Goal: Task Accomplishment & Management: Manage account settings

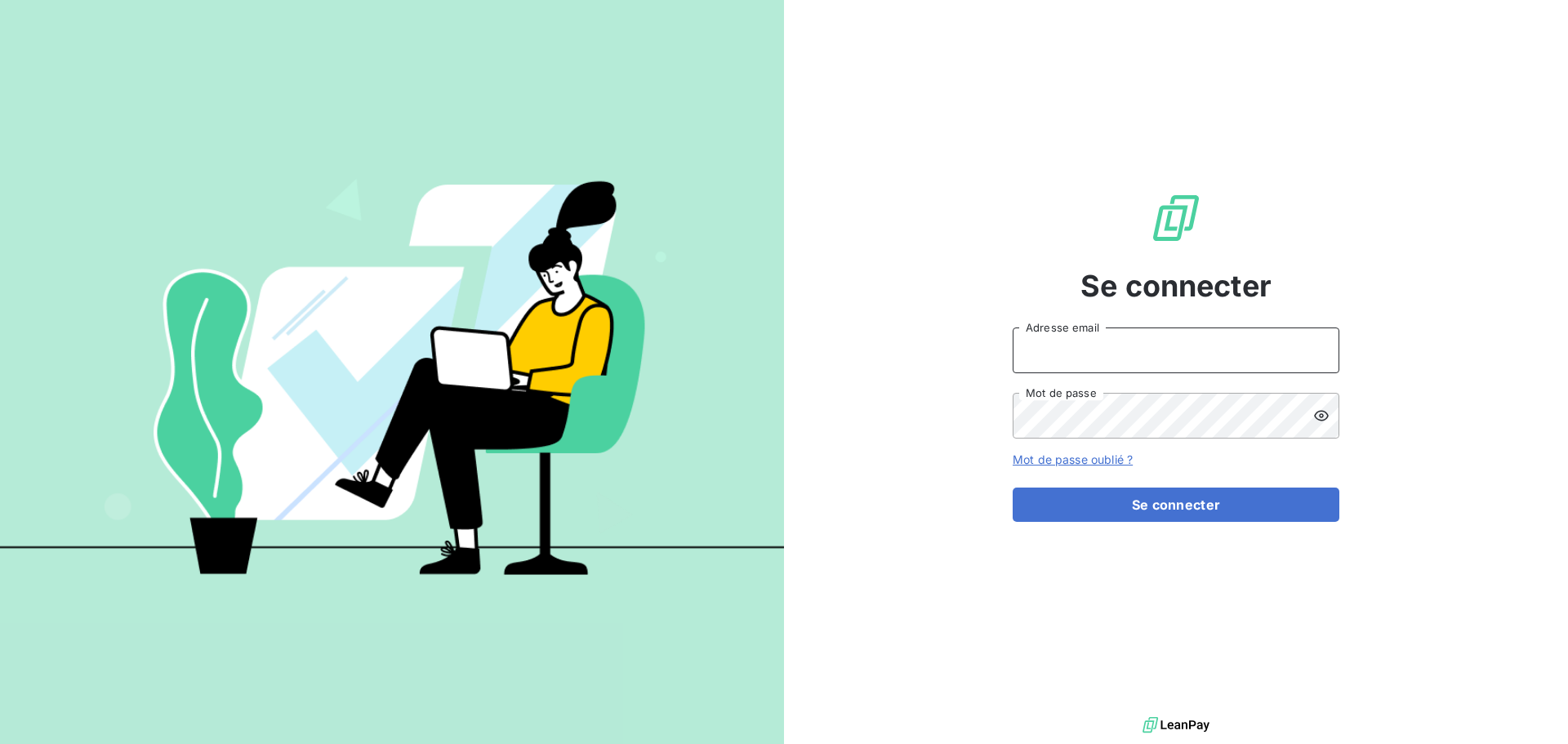
type input "[EMAIL_ADDRESS][DOMAIN_NAME]"
click at [1105, 523] on div "Se connecter compta@dgeproduction.com Adresse email Mot de passe Mot de passe o…" at bounding box center [1176, 357] width 326 height 713
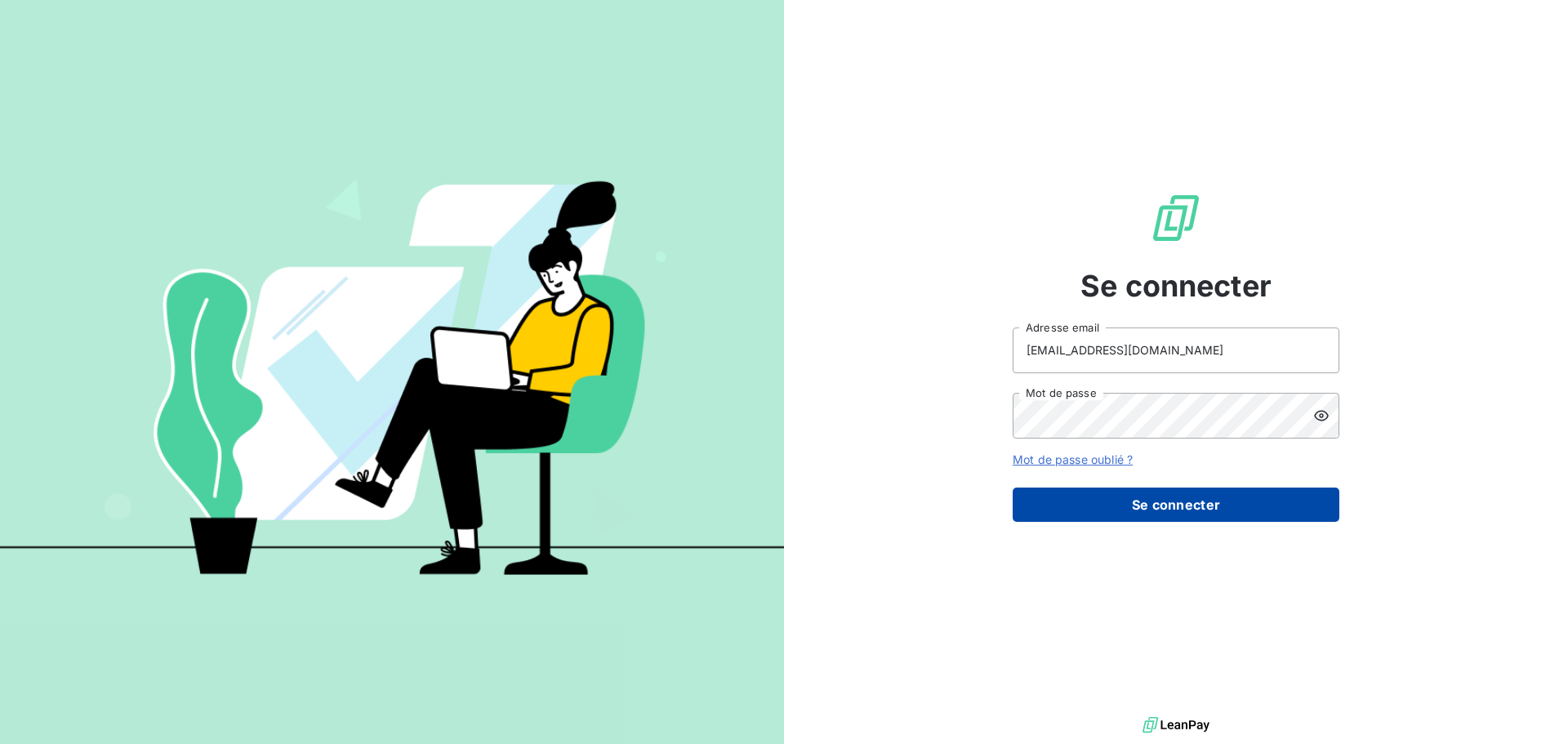
click at [1108, 517] on button "Se connecter" at bounding box center [1176, 504] width 326 height 34
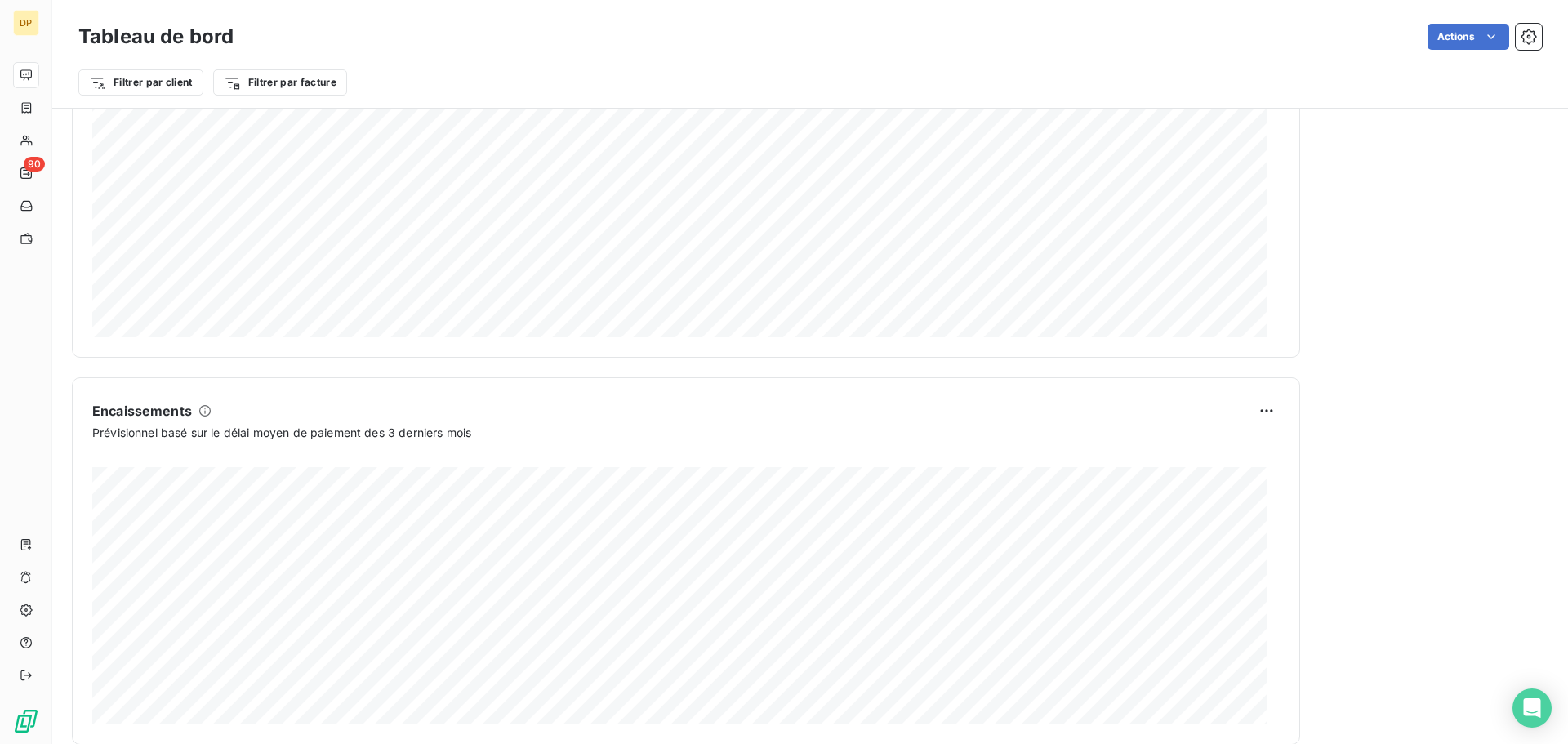
scroll to position [848, 0]
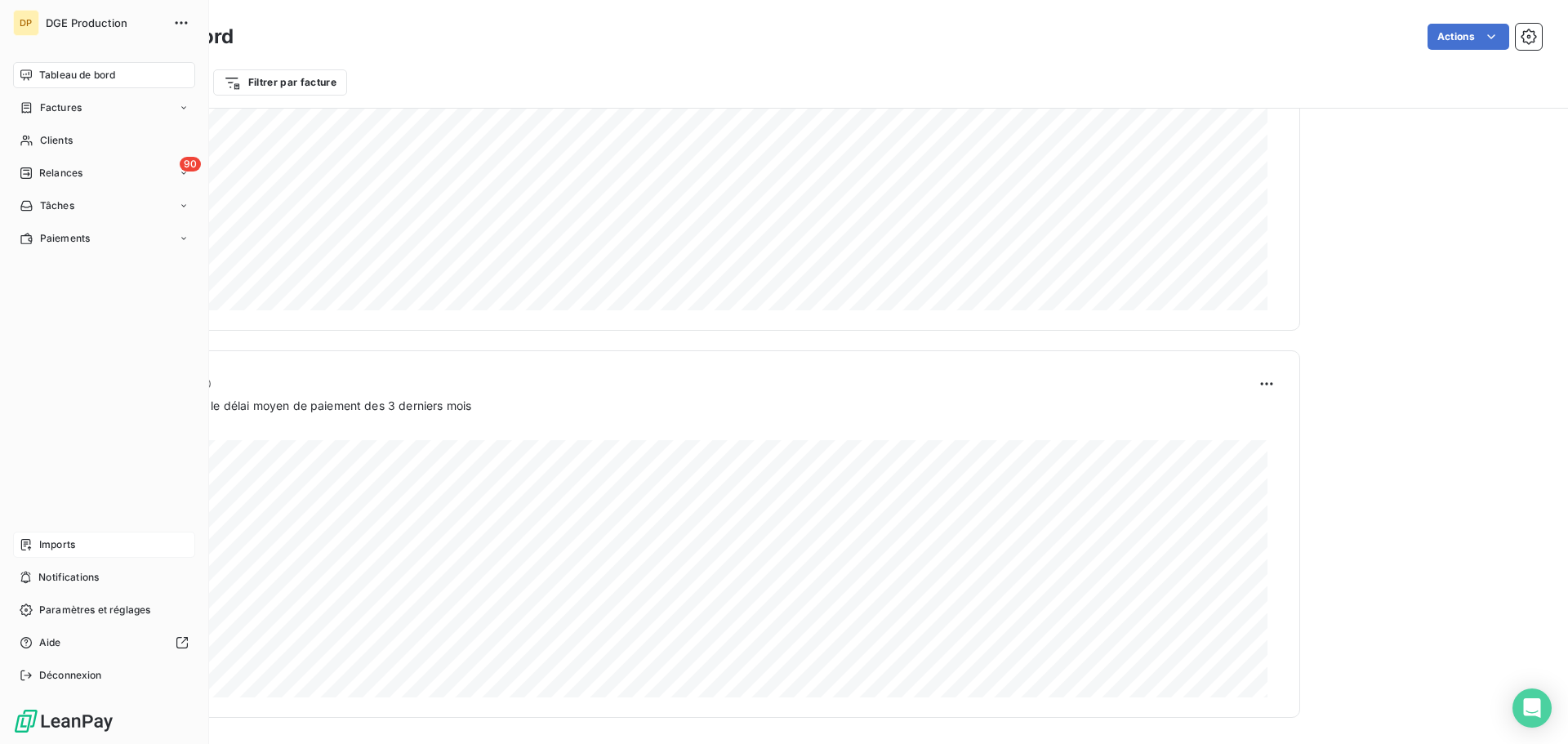
click at [52, 550] on span "Imports" at bounding box center [57, 545] width 36 height 15
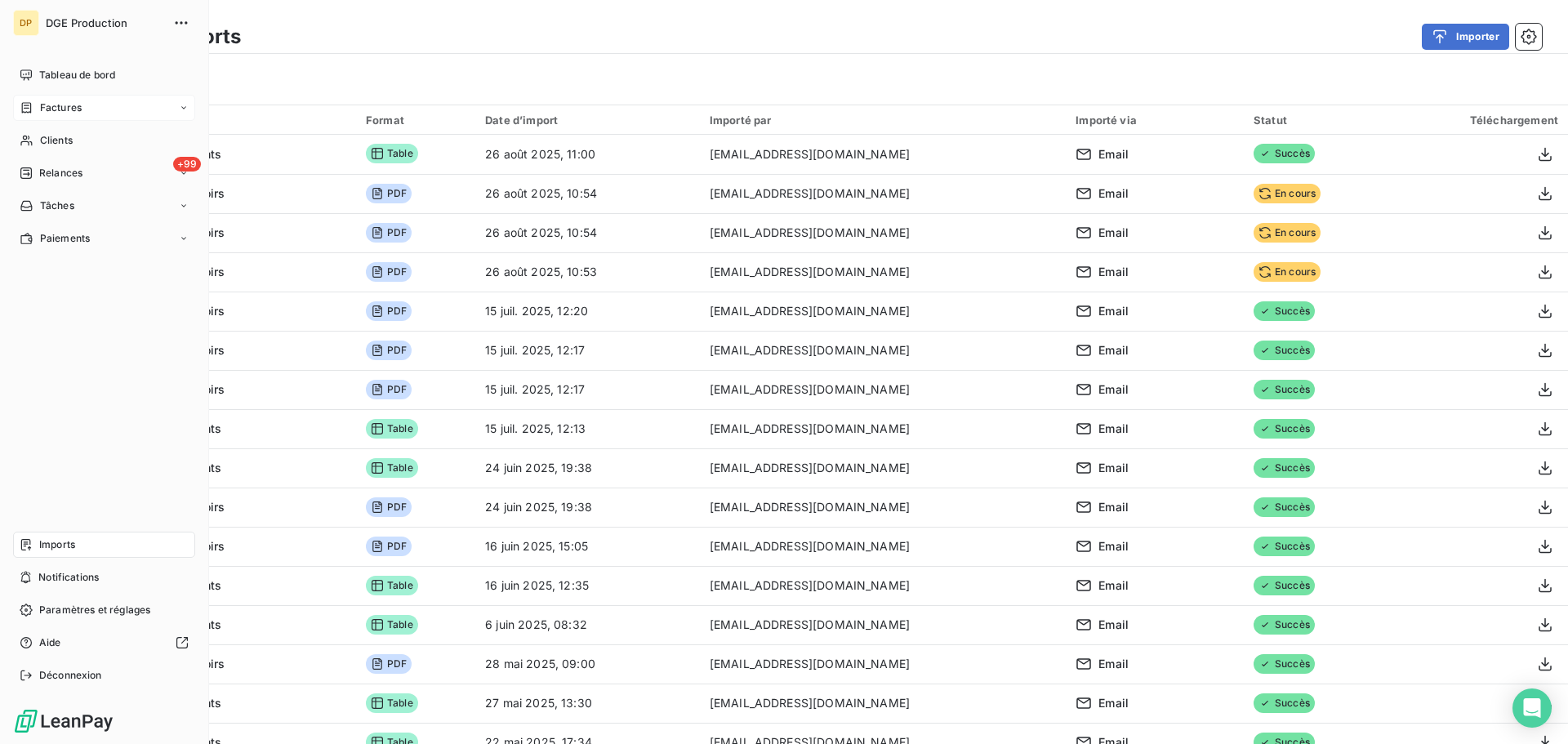
click at [47, 117] on div "Factures" at bounding box center [104, 107] width 182 height 26
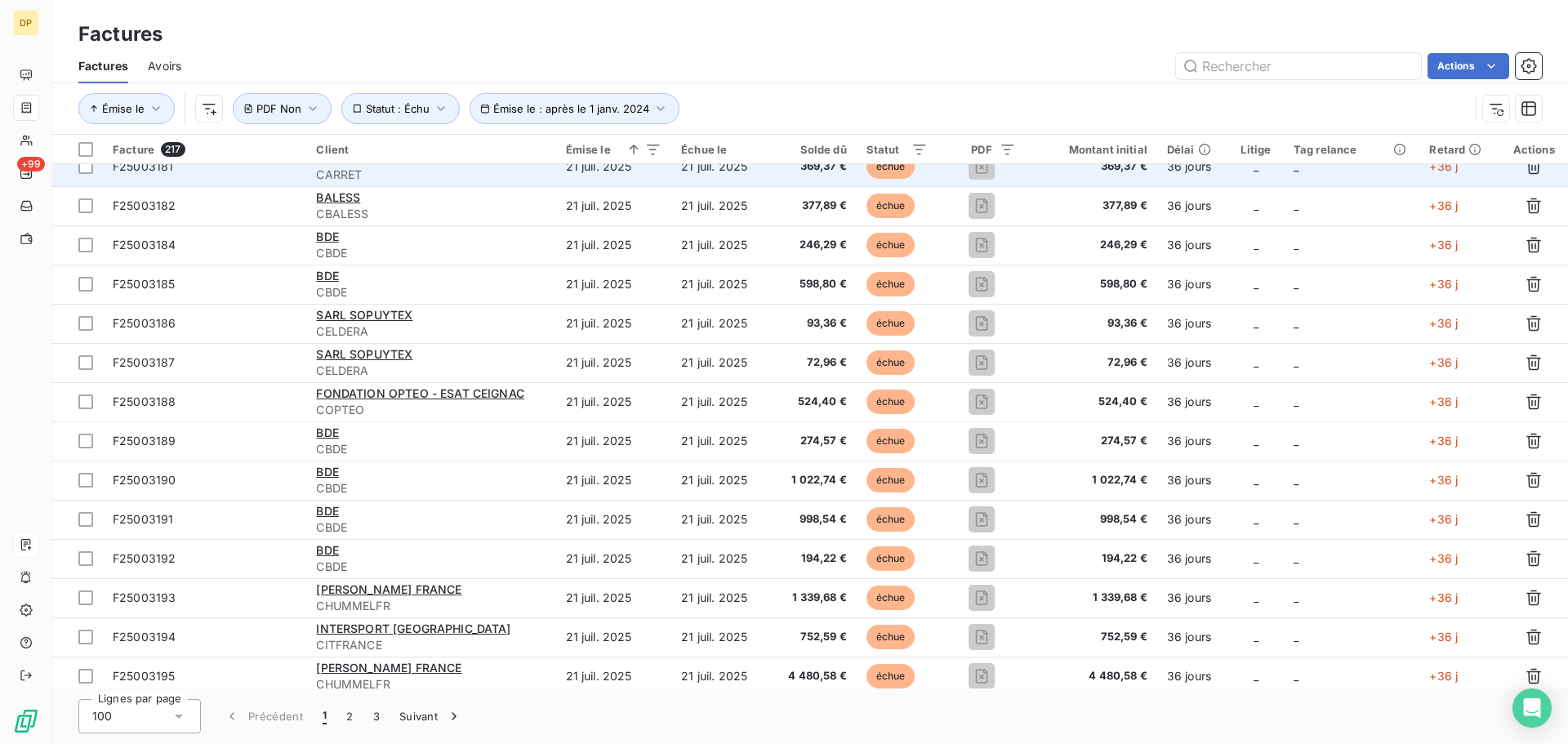
scroll to position [212, 0]
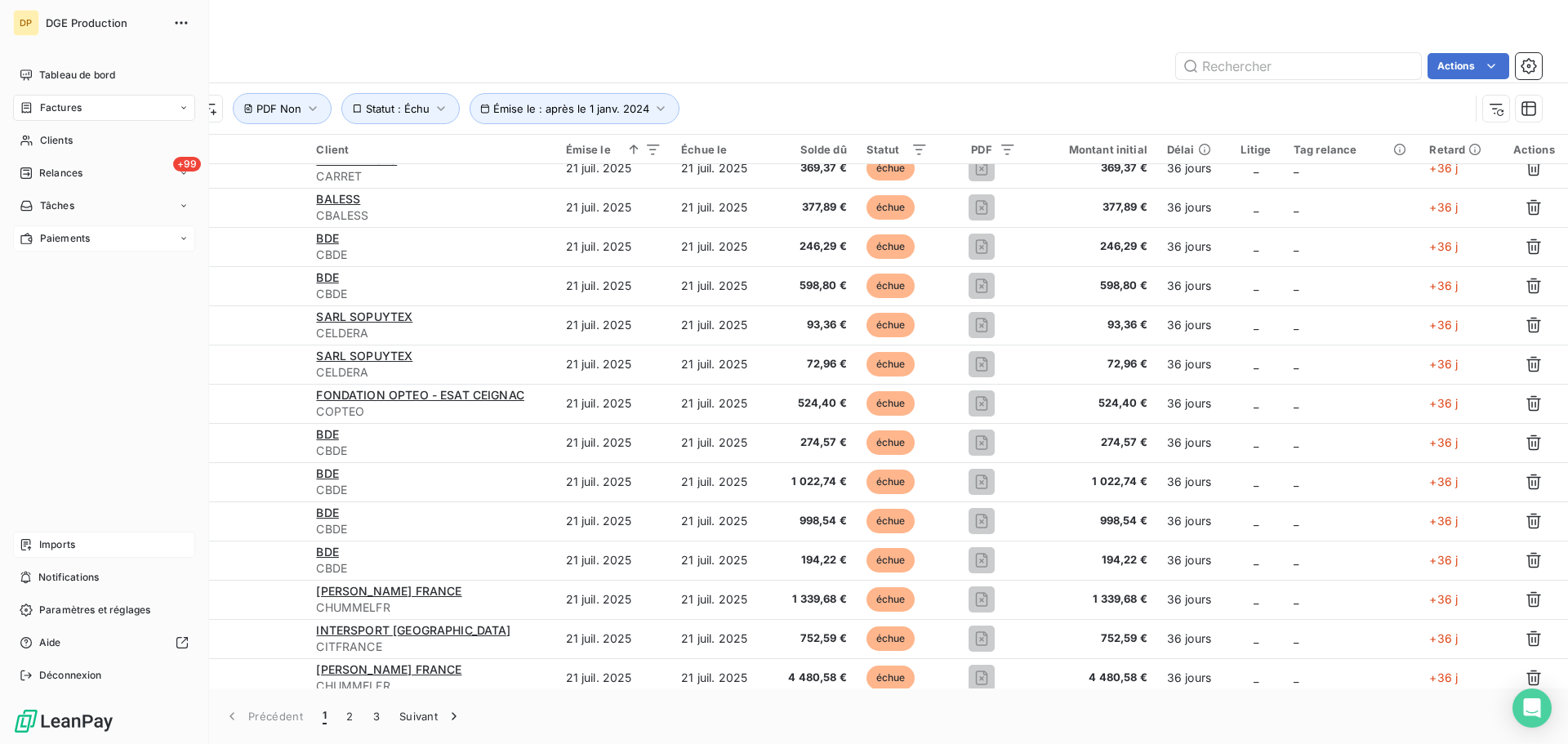
click at [58, 233] on span "Paiements" at bounding box center [65, 239] width 50 height 15
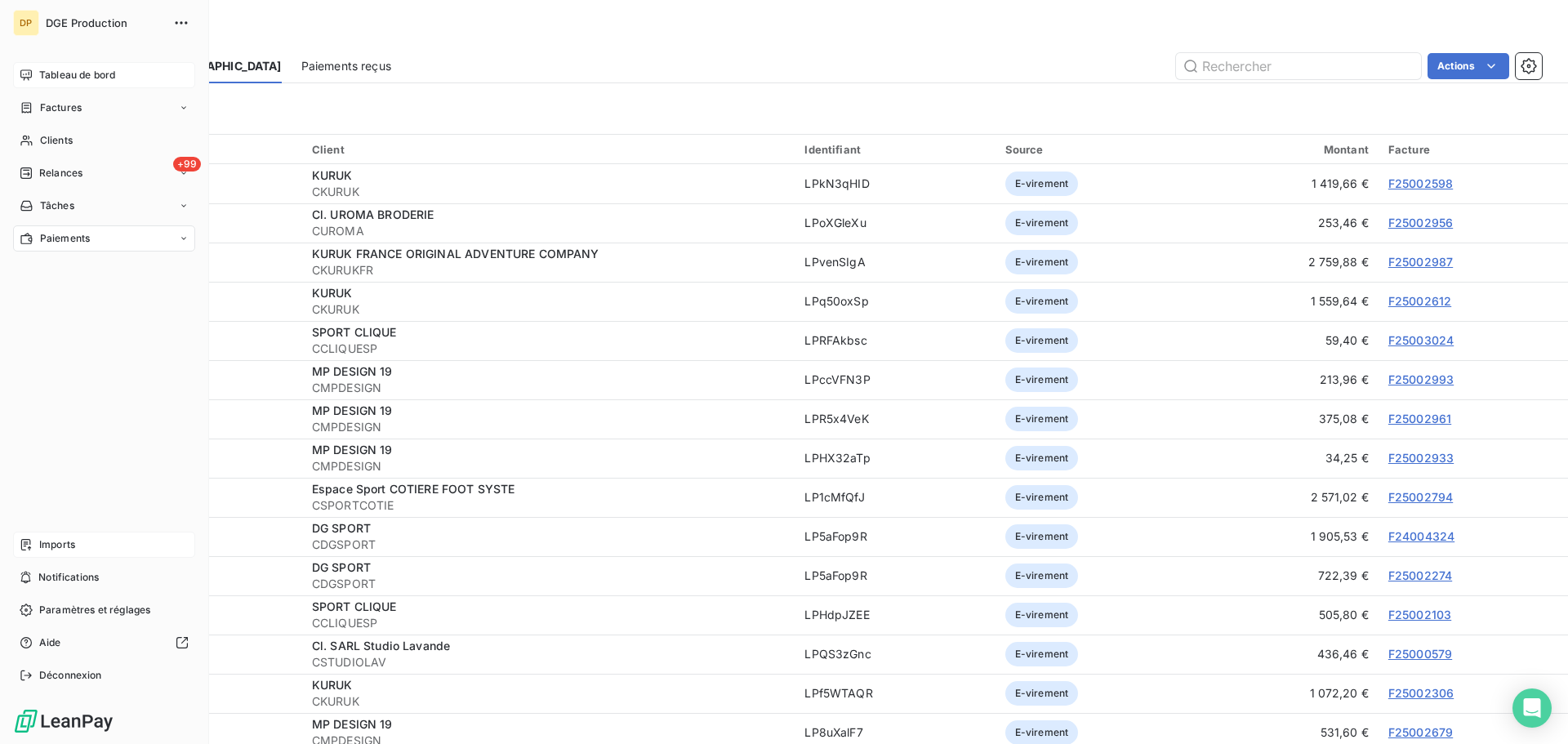
click at [37, 68] on div "Tableau de bord" at bounding box center [104, 75] width 182 height 26
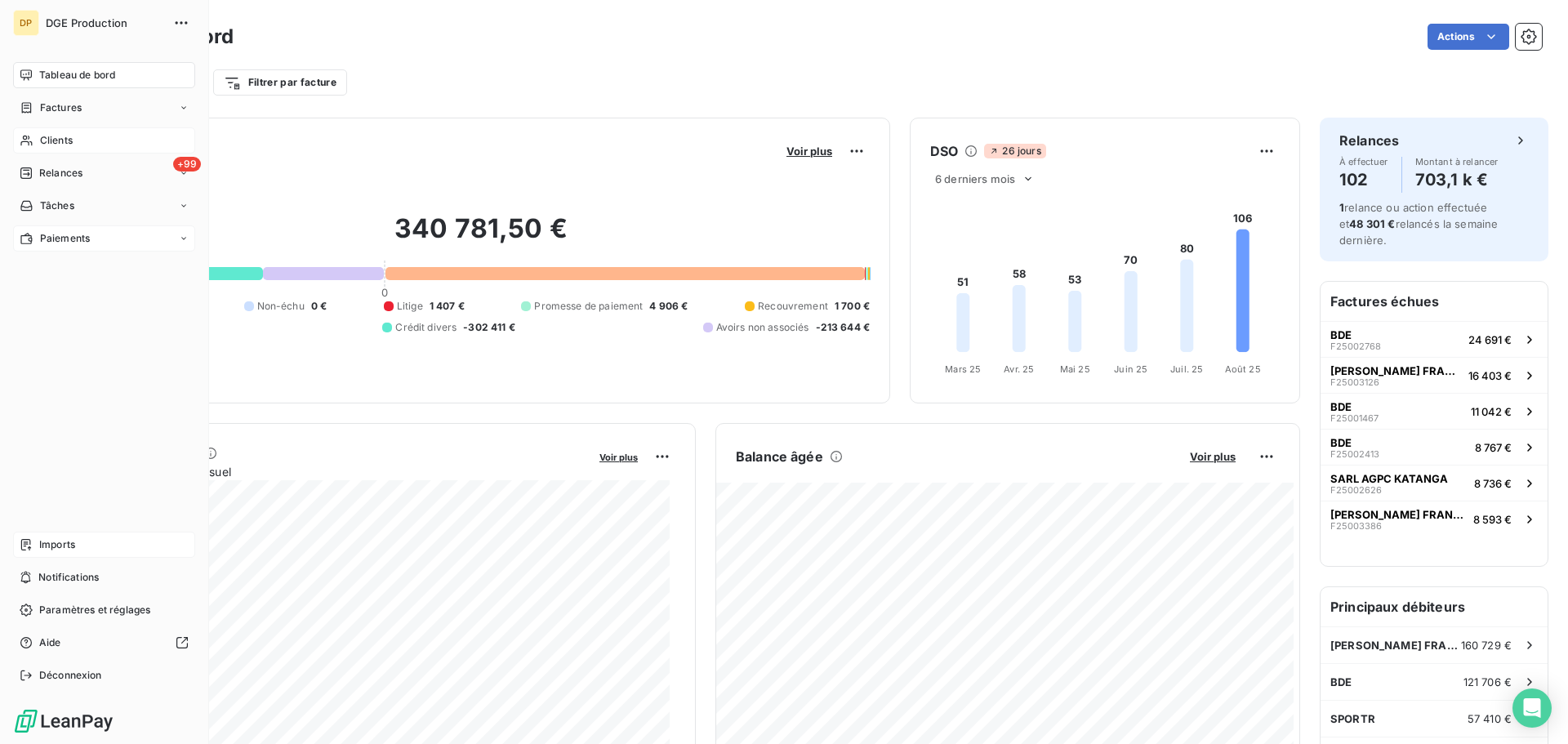
drag, startPoint x: 51, startPoint y: 142, endPoint x: 45, endPoint y: 135, distance: 9.2
click at [45, 135] on span "Clients" at bounding box center [56, 141] width 32 height 15
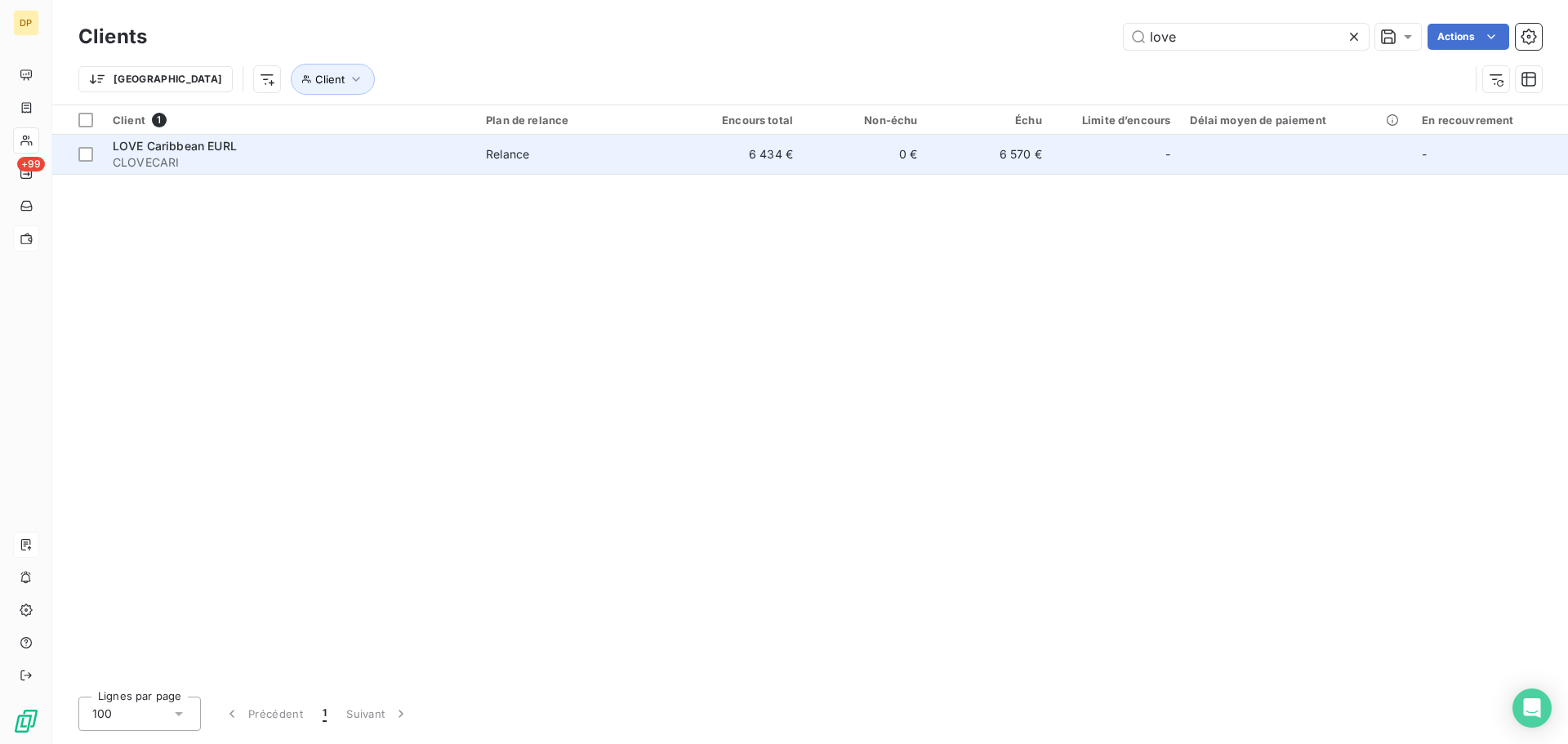
type input "love"
click at [771, 169] on td "6 434 €" at bounding box center [740, 154] width 124 height 39
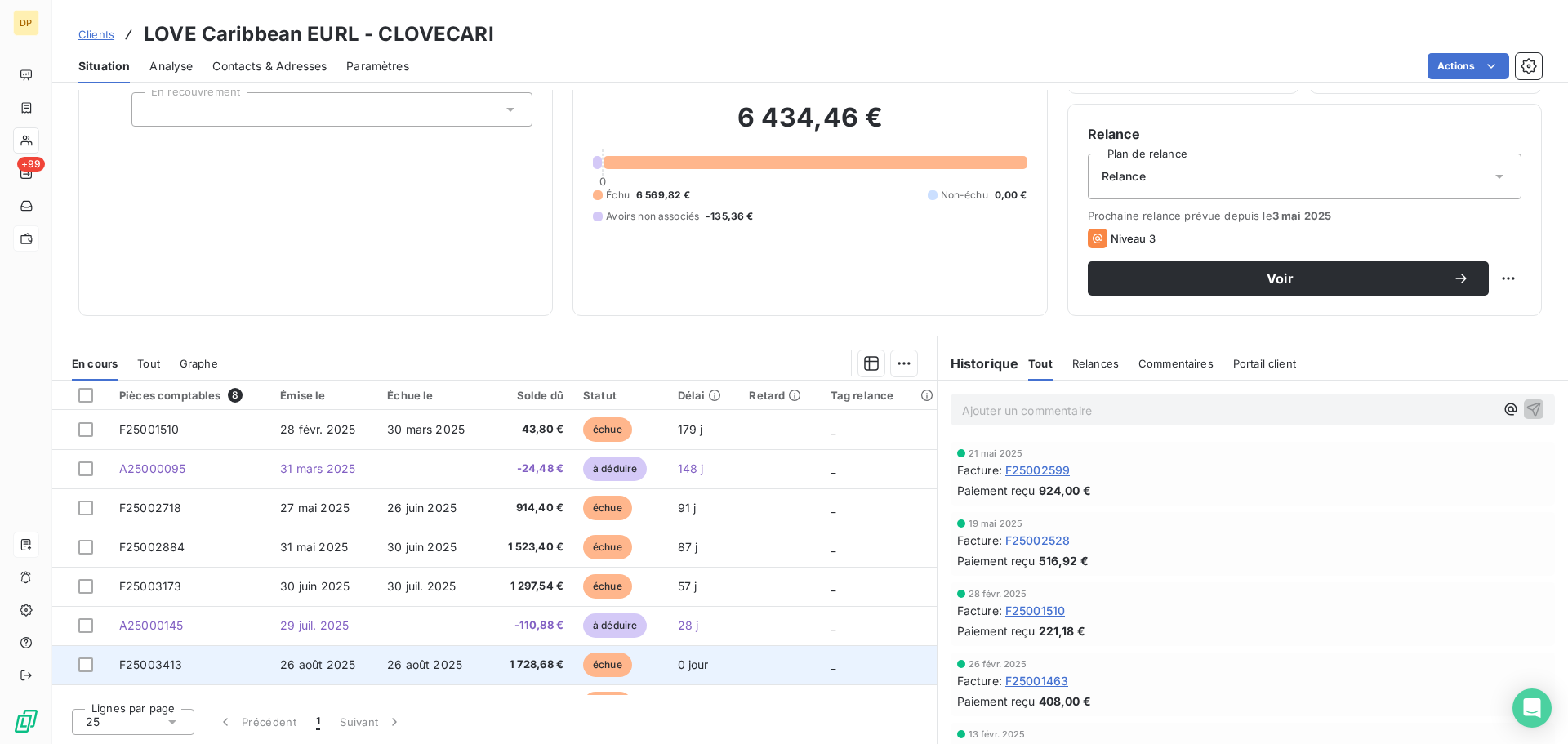
scroll to position [29, 0]
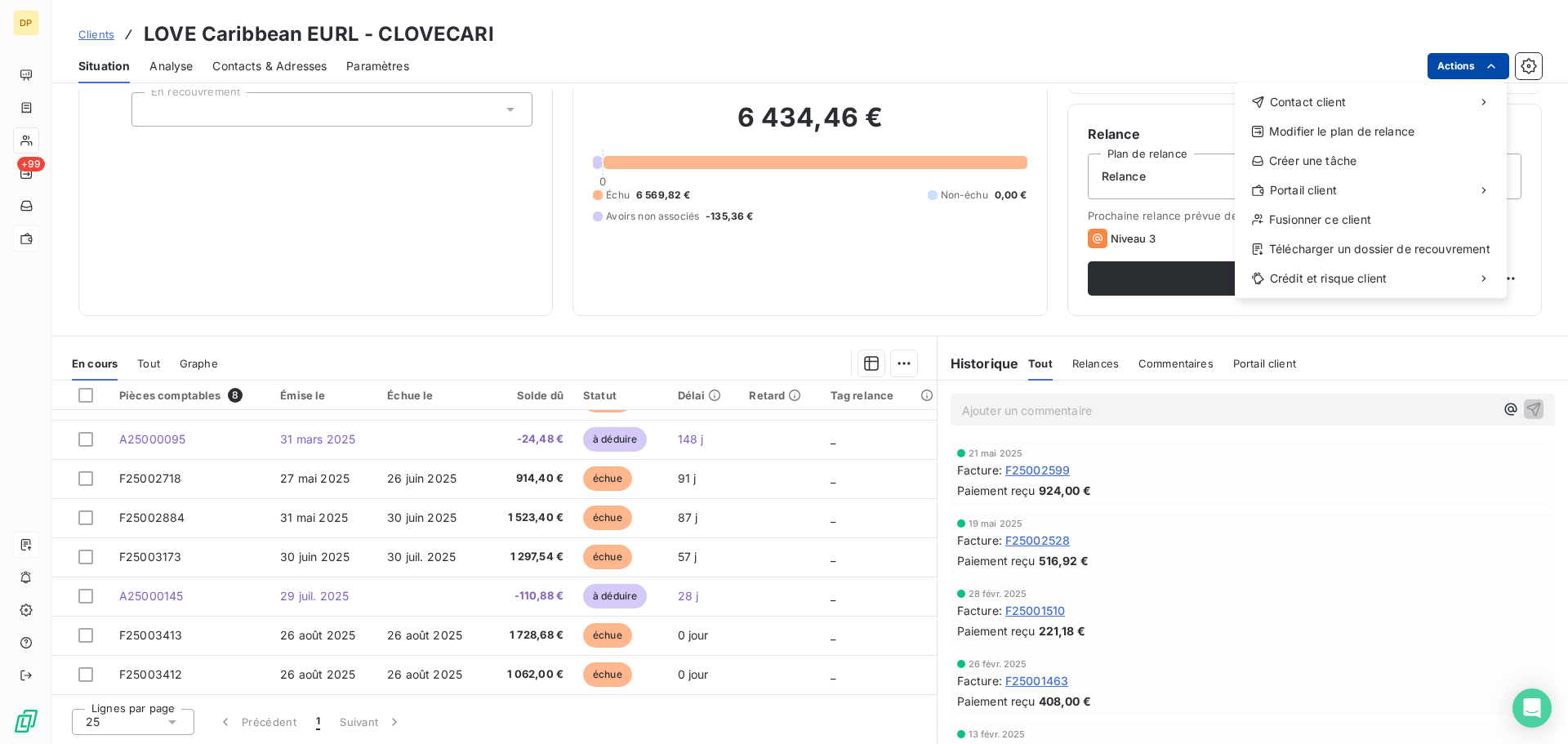
click at [1466, 58] on html "DP +99 Clients LOVE Caribbean EURL - CLOVECARI Situation Analyse Contacts & Adr…" at bounding box center [784, 372] width 1568 height 744
click at [1132, 197] on div "Accéder au portail" at bounding box center [1128, 197] width 186 height 26
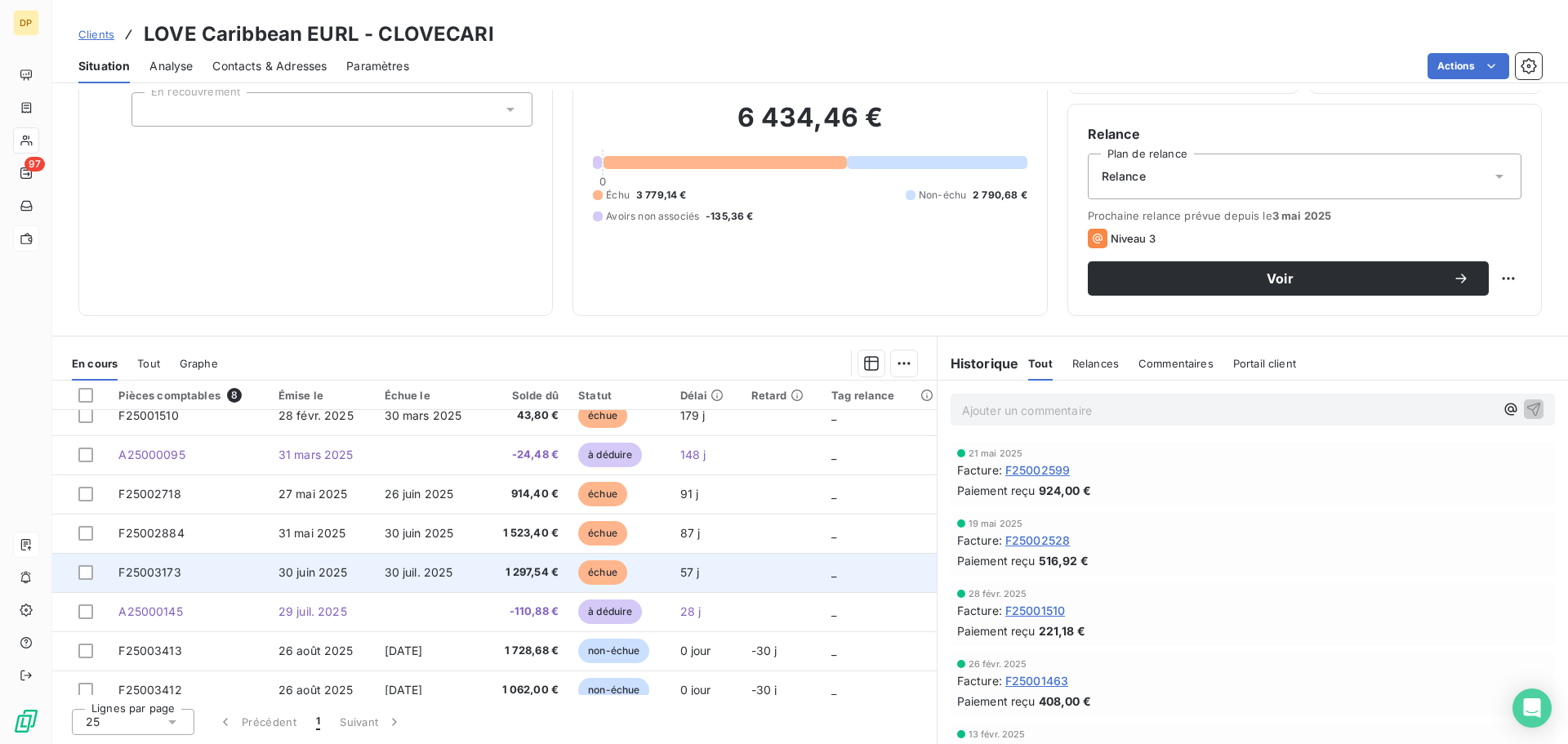
scroll to position [0, 0]
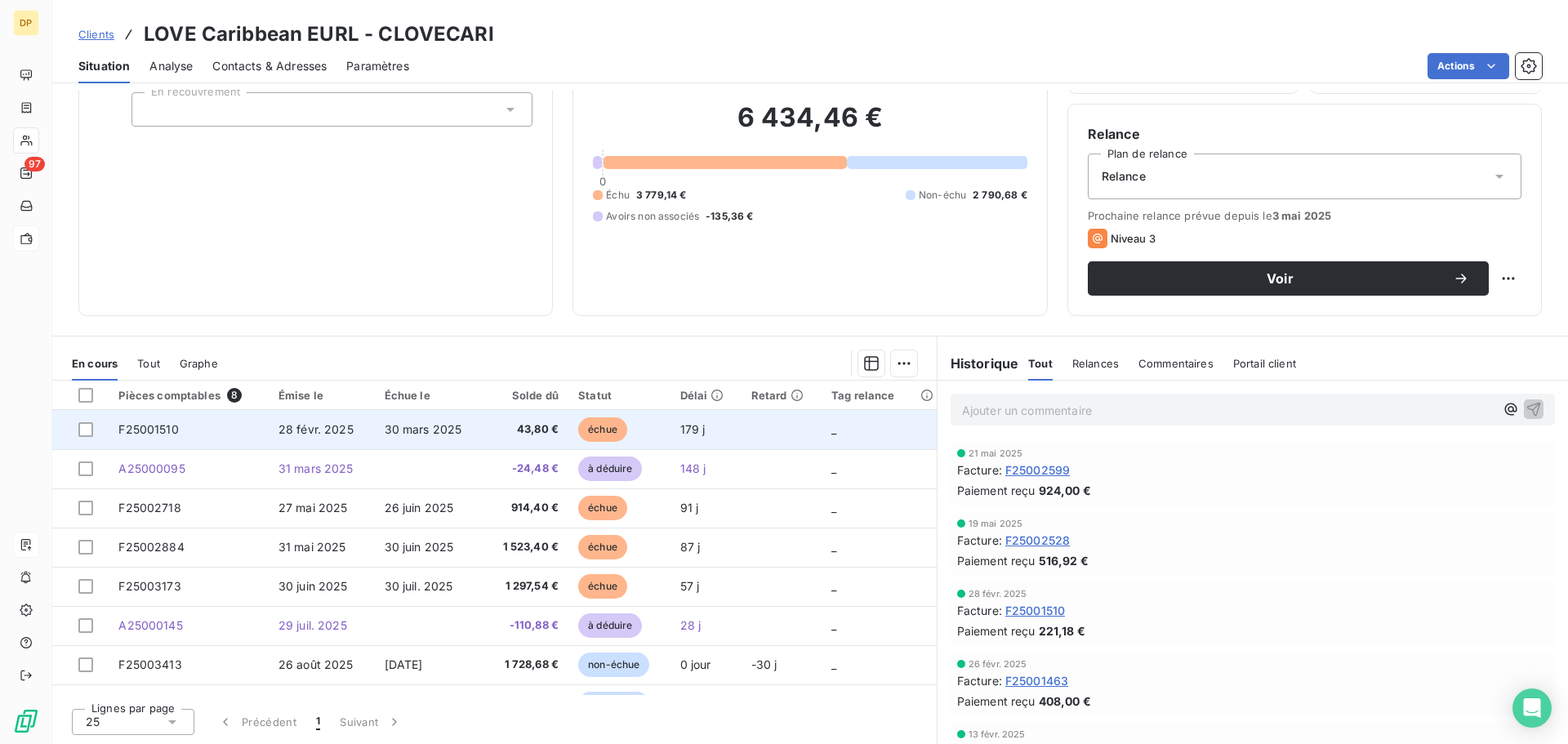
click at [535, 432] on span "43,80 €" at bounding box center [525, 430] width 66 height 17
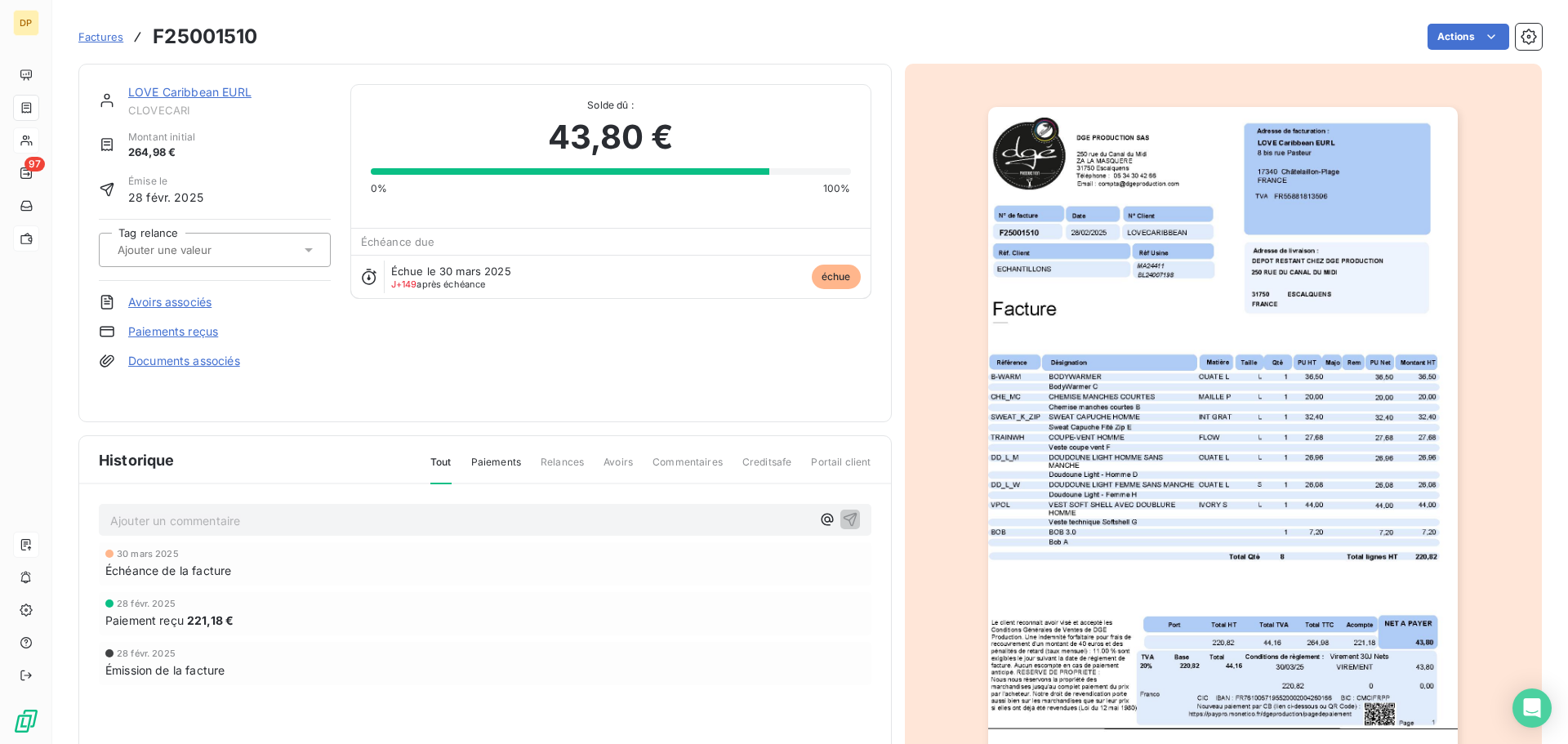
click at [94, 38] on span "Factures" at bounding box center [101, 37] width 45 height 13
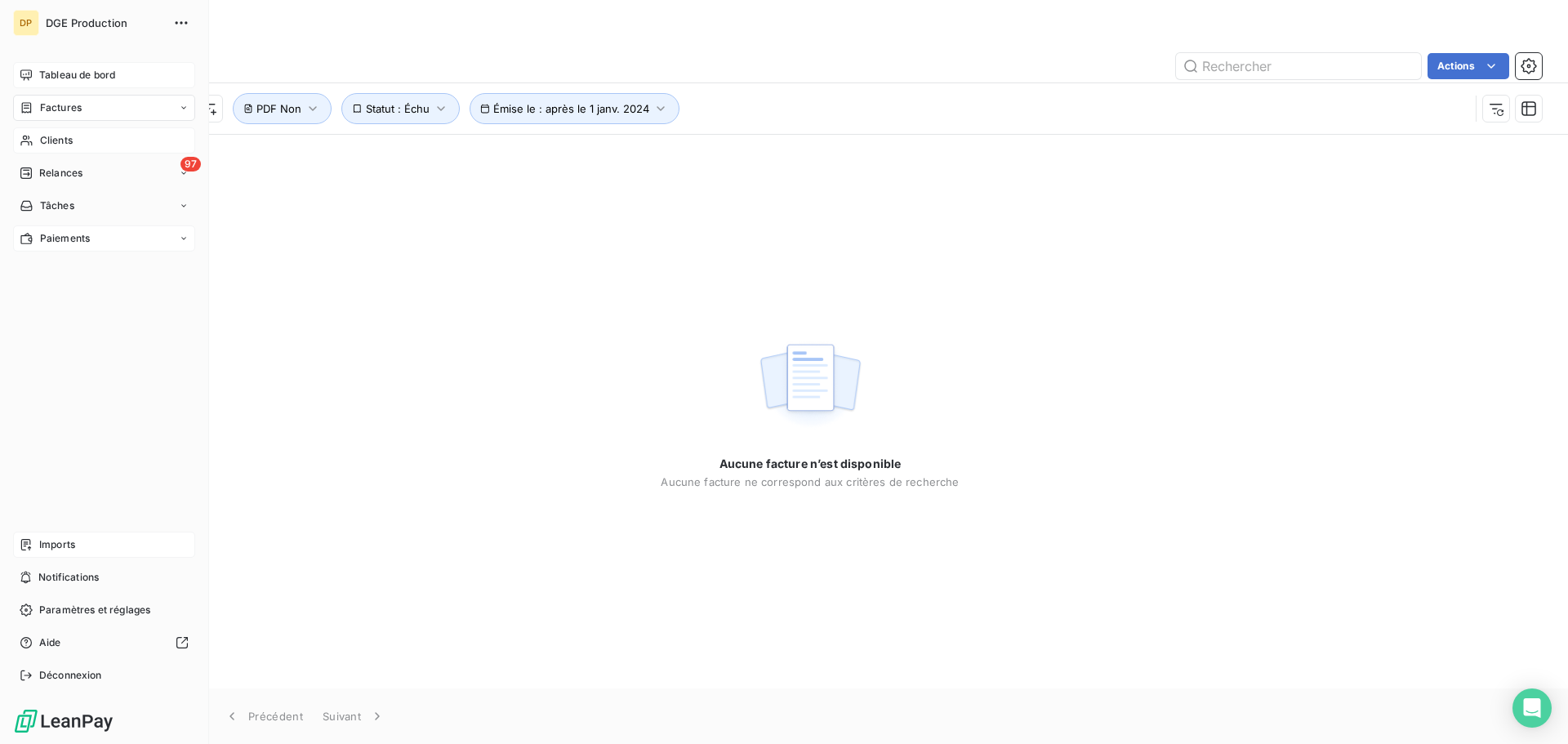
click at [37, 80] on div "Tableau de bord" at bounding box center [104, 75] width 182 height 26
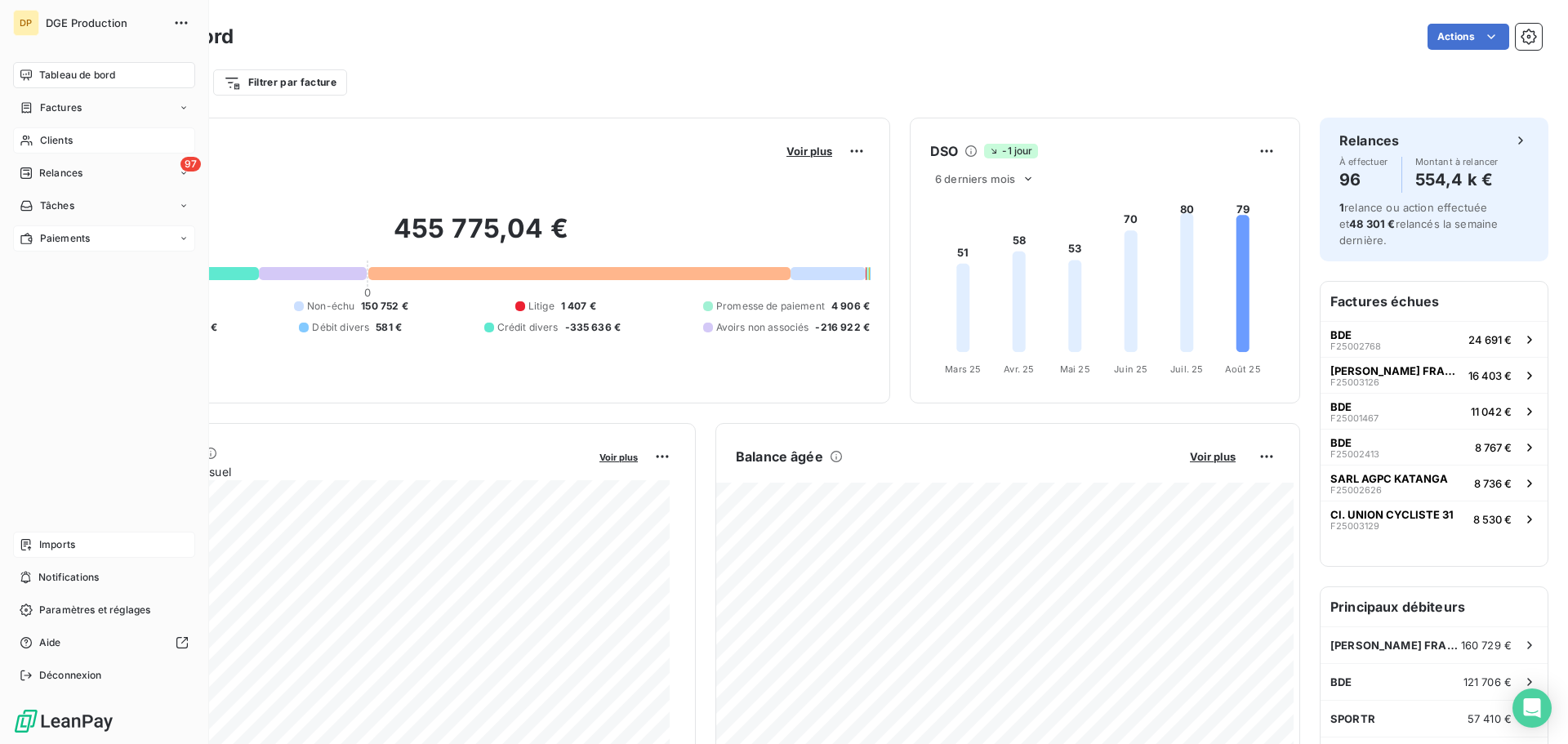
click at [34, 142] on div "Clients" at bounding box center [104, 140] width 182 height 26
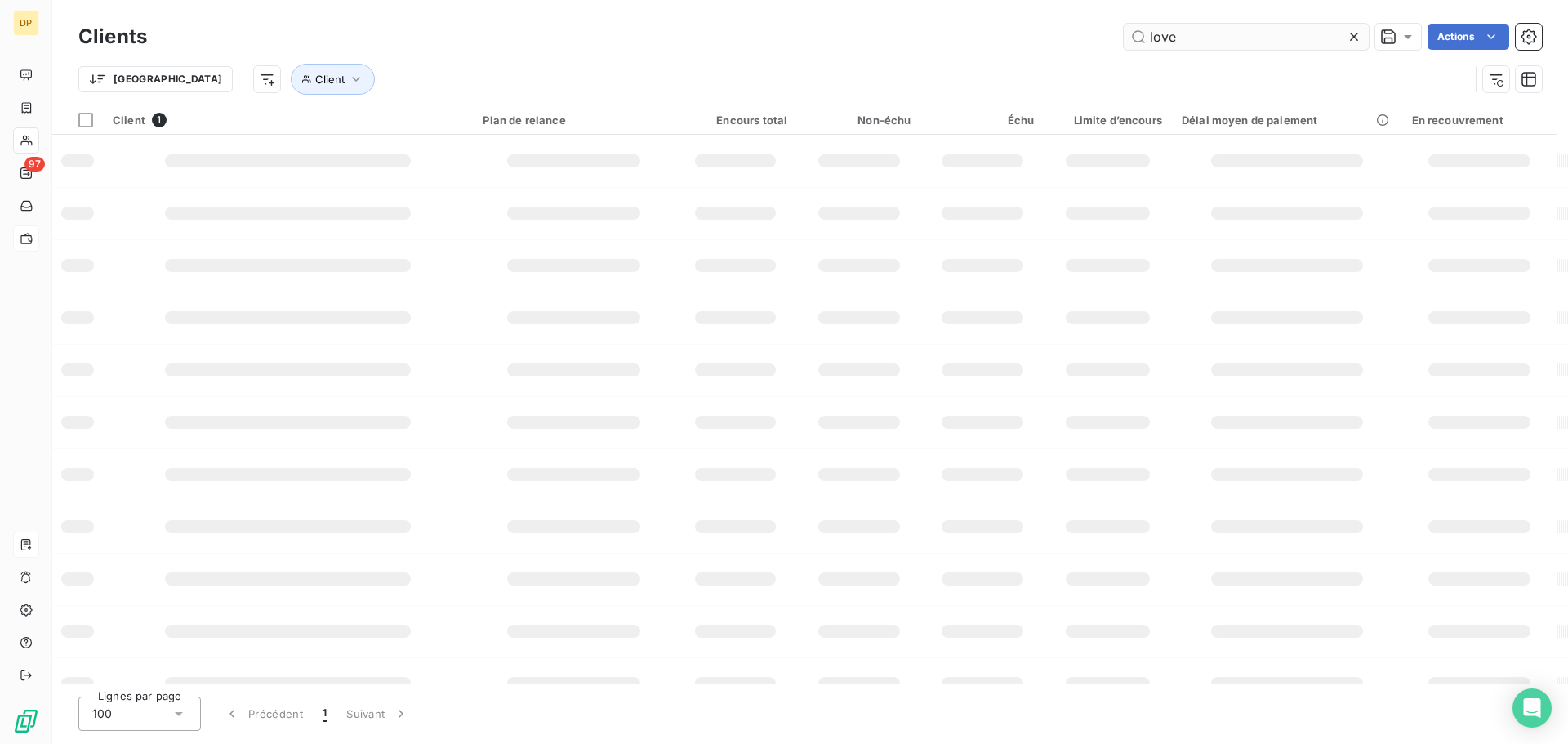
click at [1273, 38] on input "love" at bounding box center [1246, 36] width 245 height 26
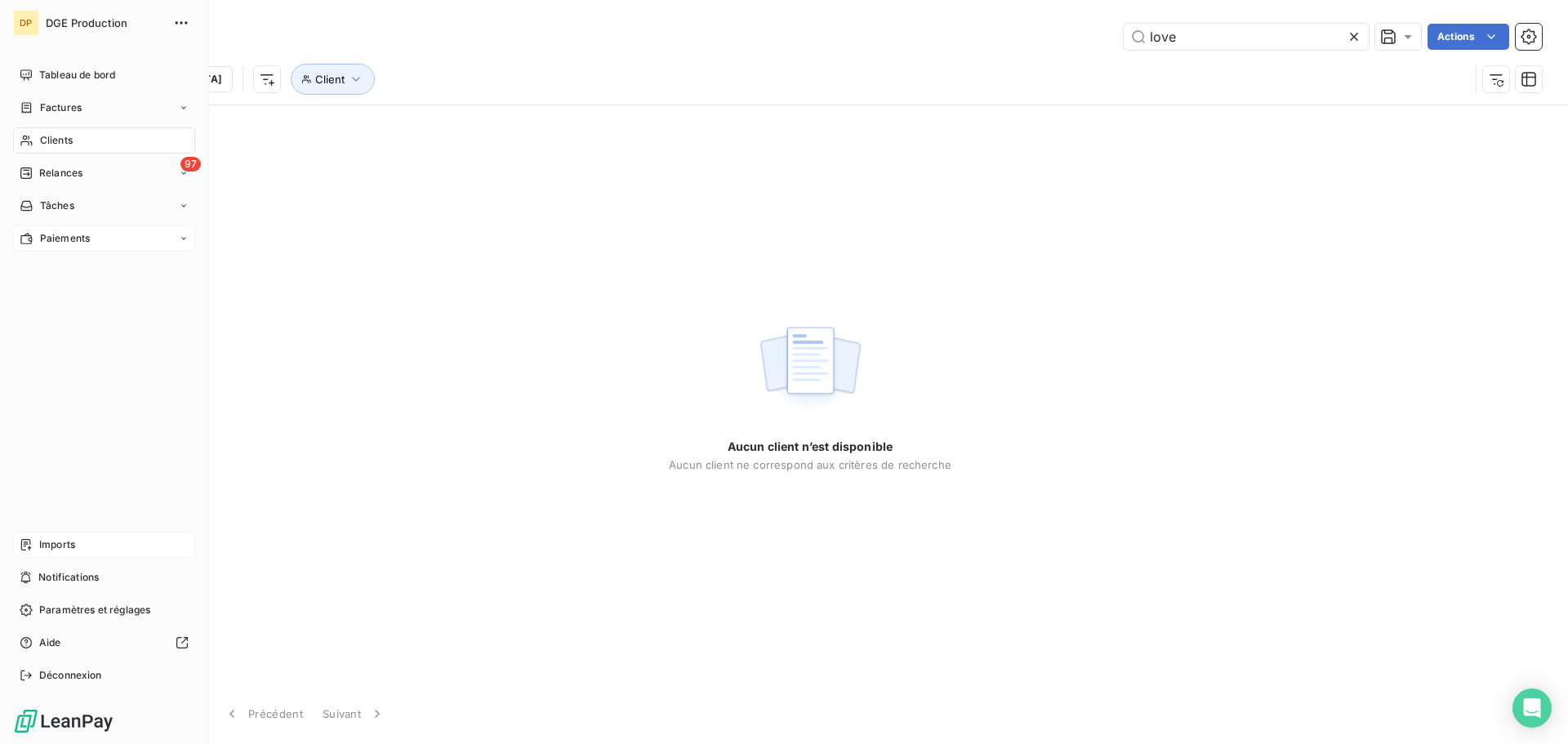
type input "love"
click at [38, 137] on div "Clients" at bounding box center [104, 140] width 182 height 26
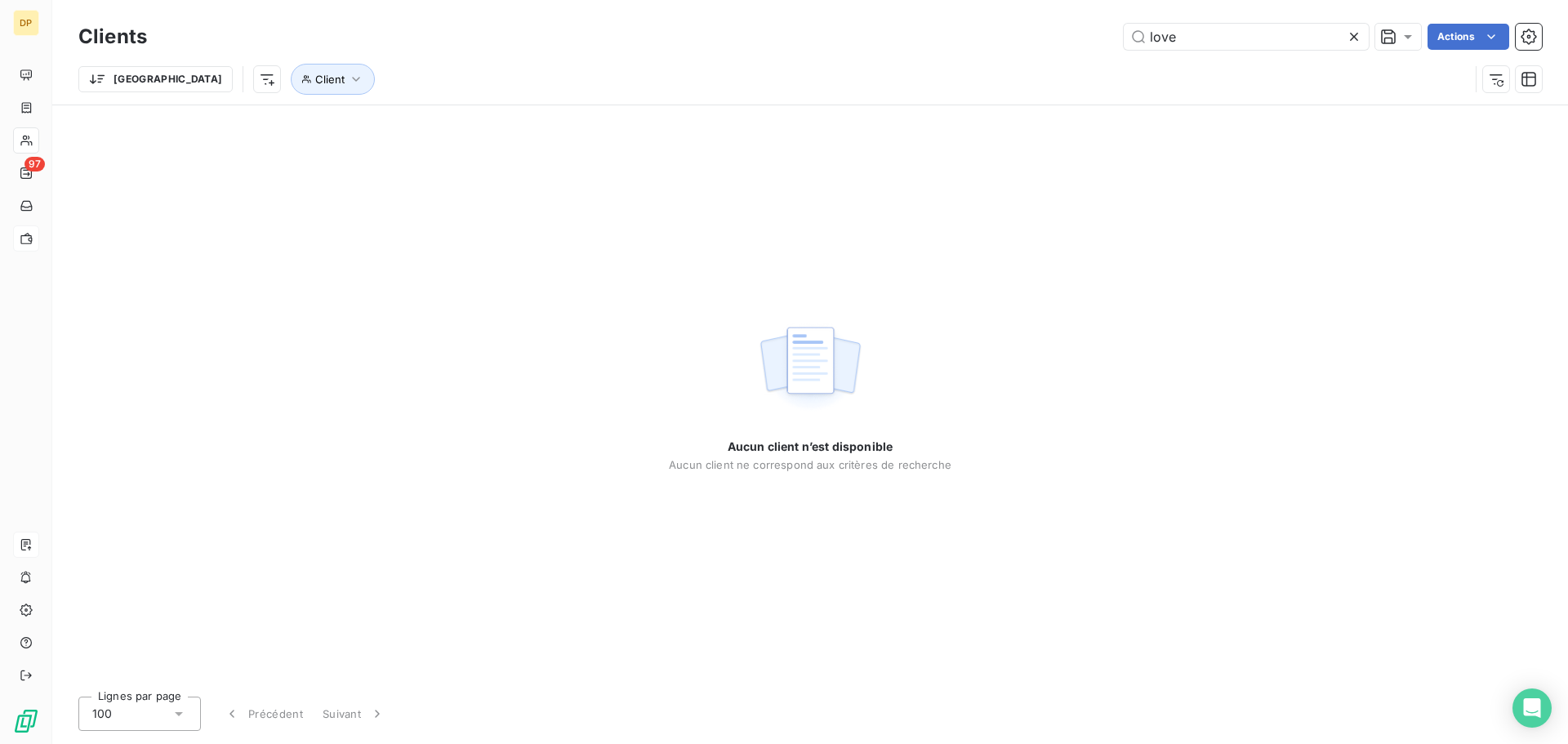
click at [1359, 33] on icon at bounding box center [1354, 37] width 17 height 17
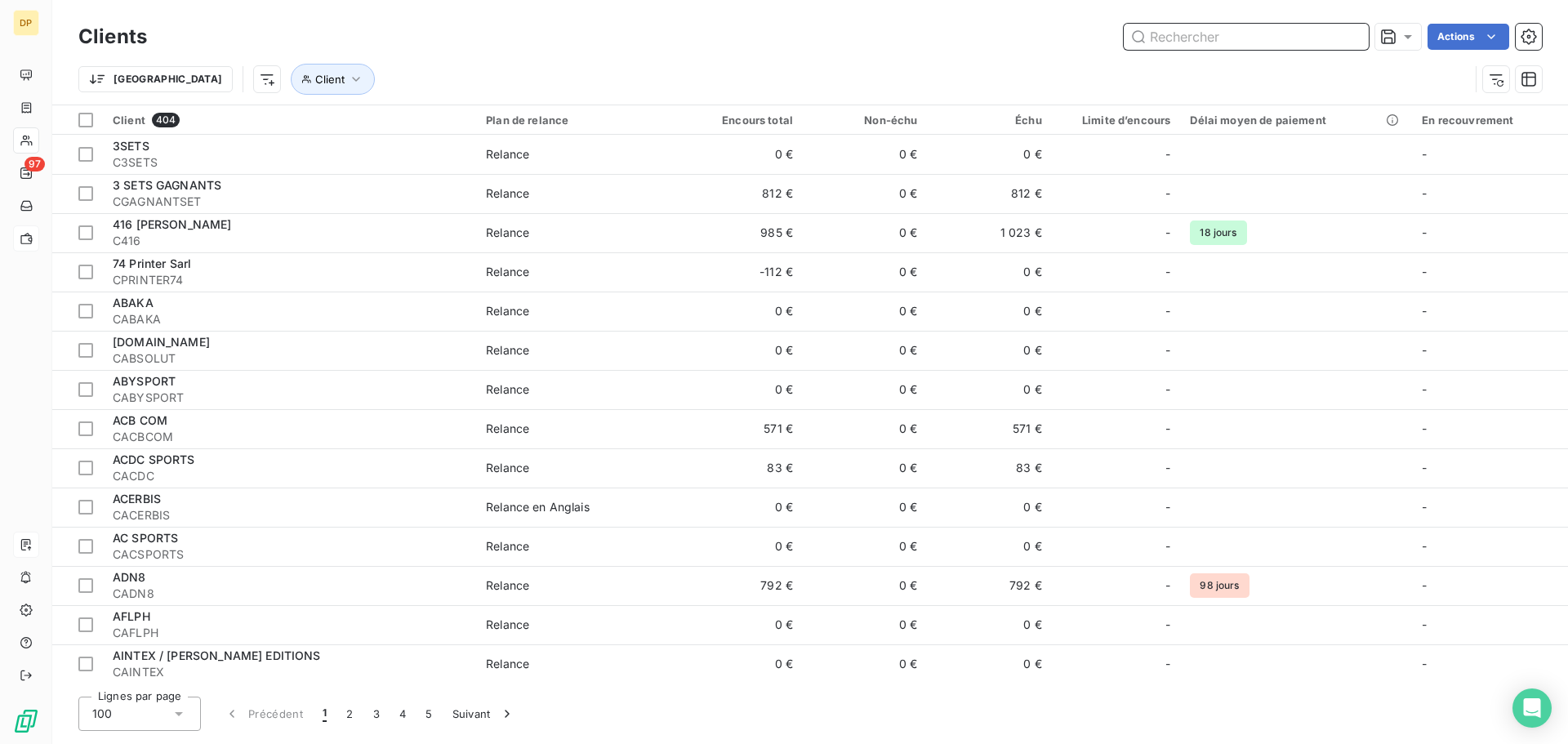
click at [1186, 37] on input "text" at bounding box center [1246, 36] width 245 height 26
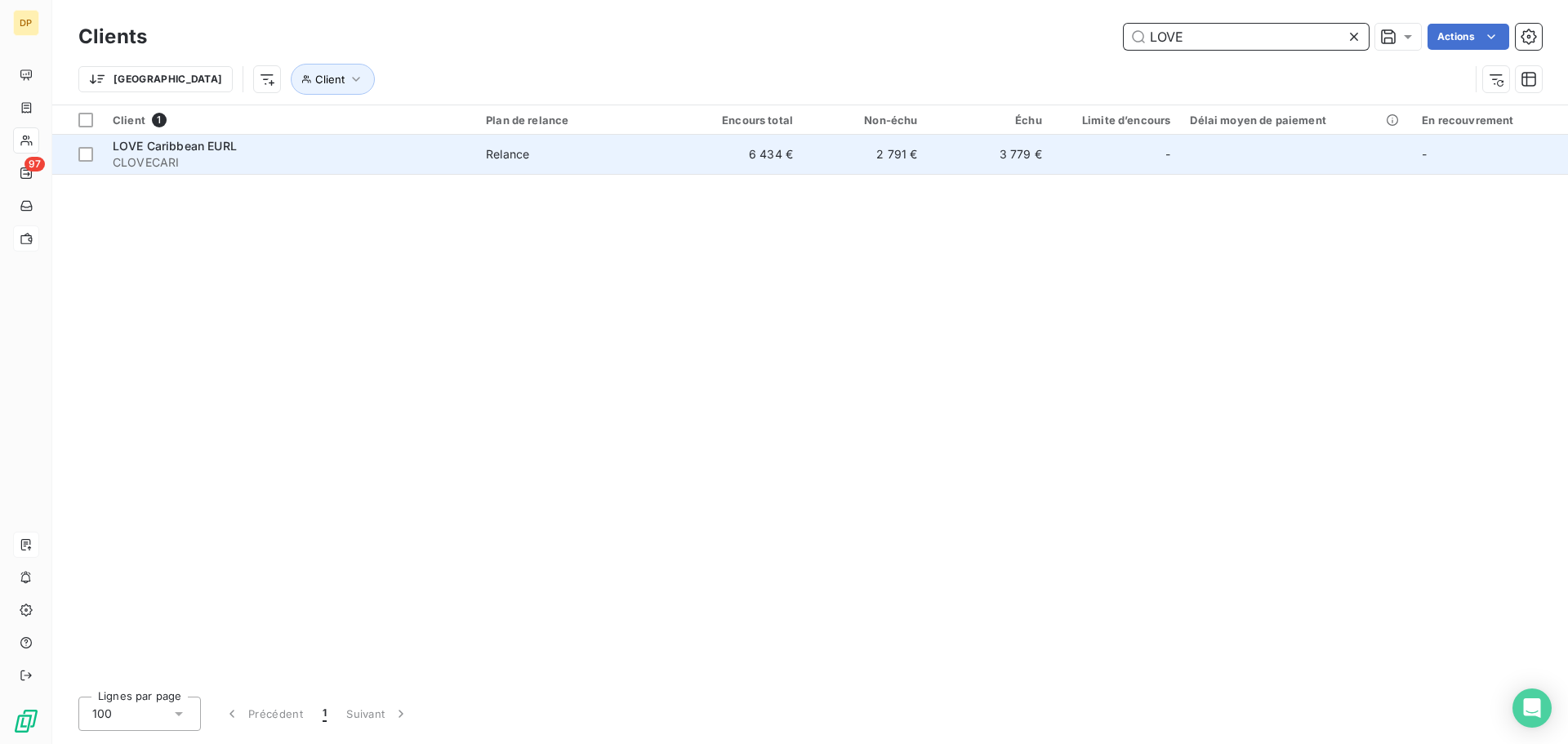
type input "LOVE"
click at [723, 146] on td "6 434 €" at bounding box center [740, 154] width 124 height 39
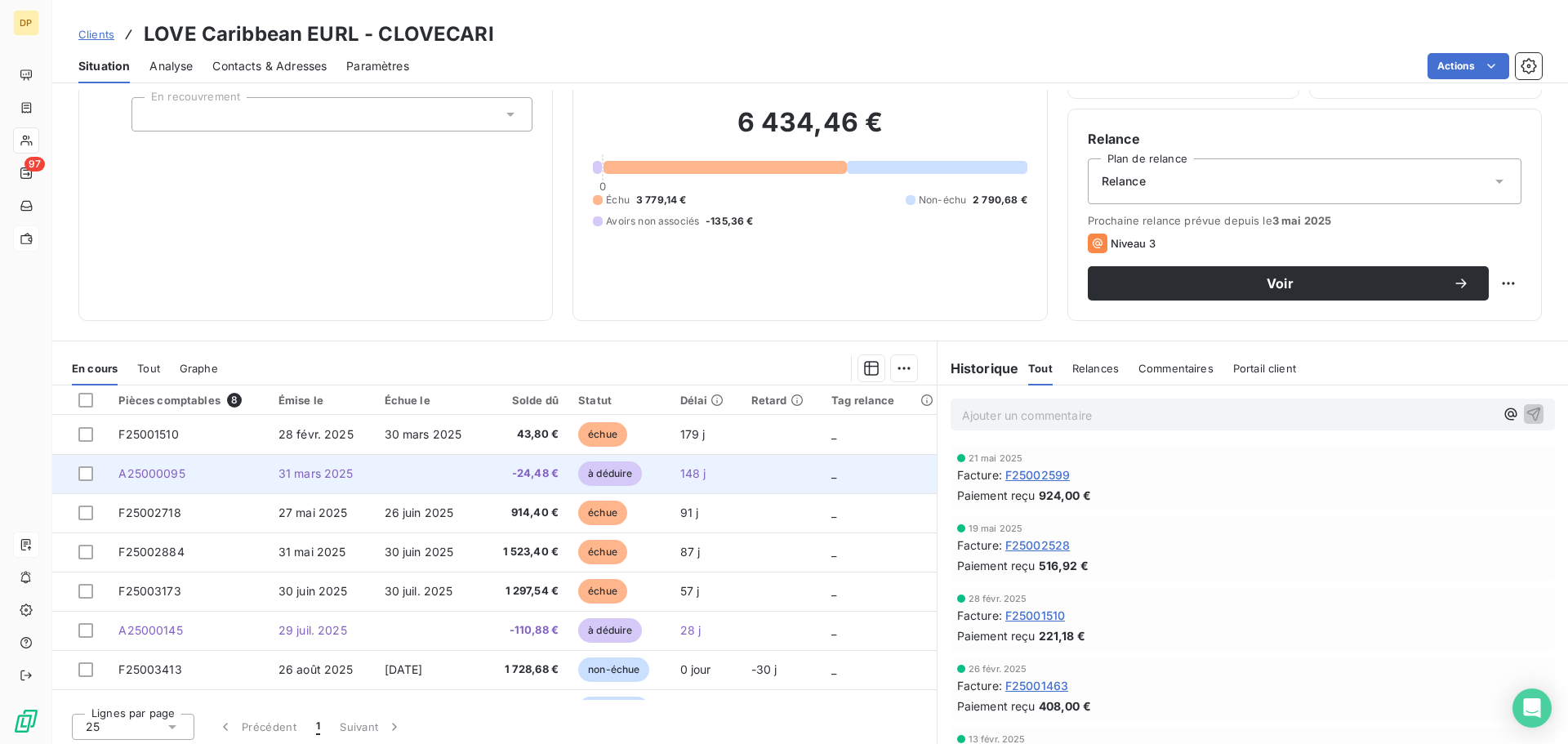
scroll to position [110, 0]
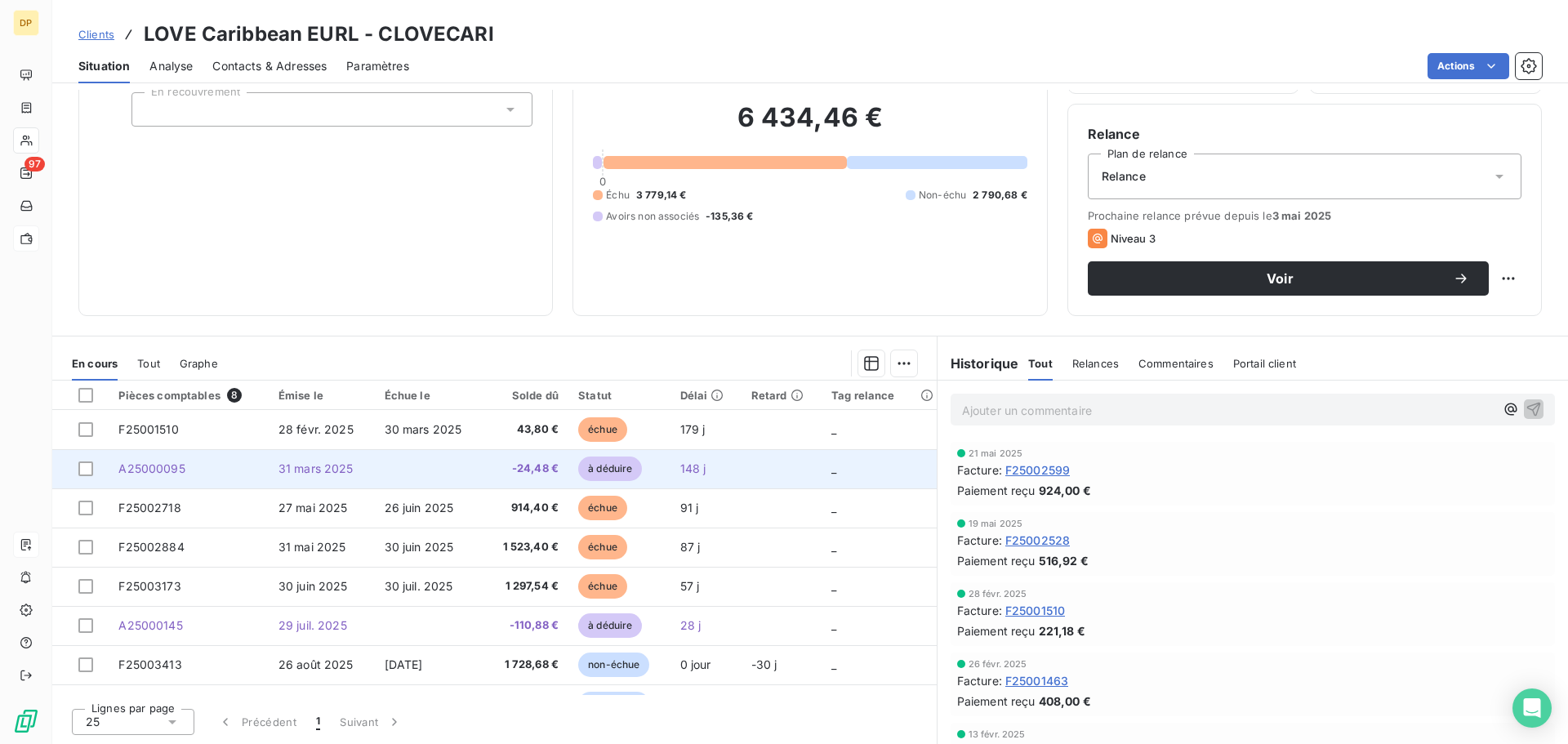
click at [296, 466] on span "31 mars 2025" at bounding box center [316, 468] width 75 height 14
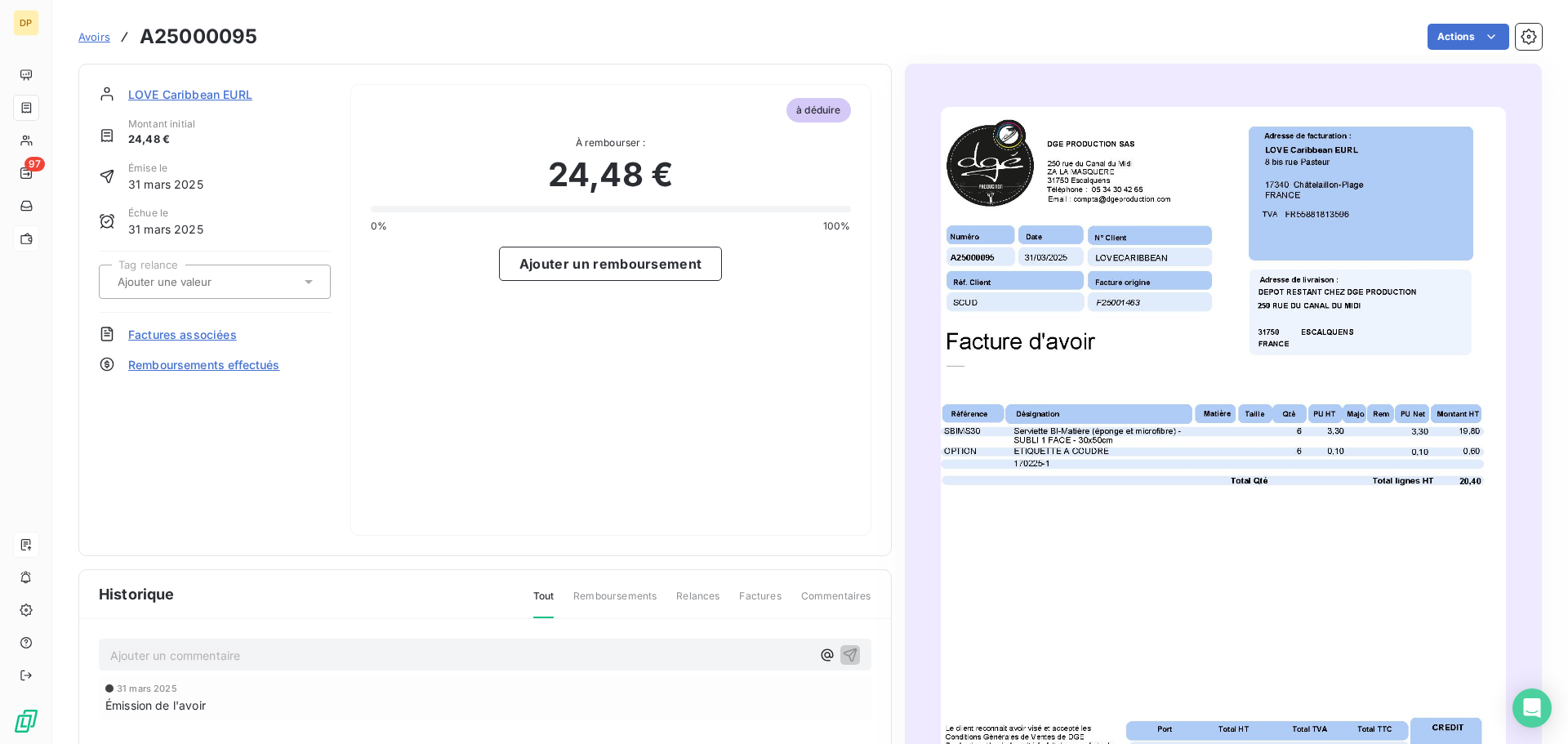
click at [86, 39] on span "Avoirs" at bounding box center [94, 37] width 32 height 13
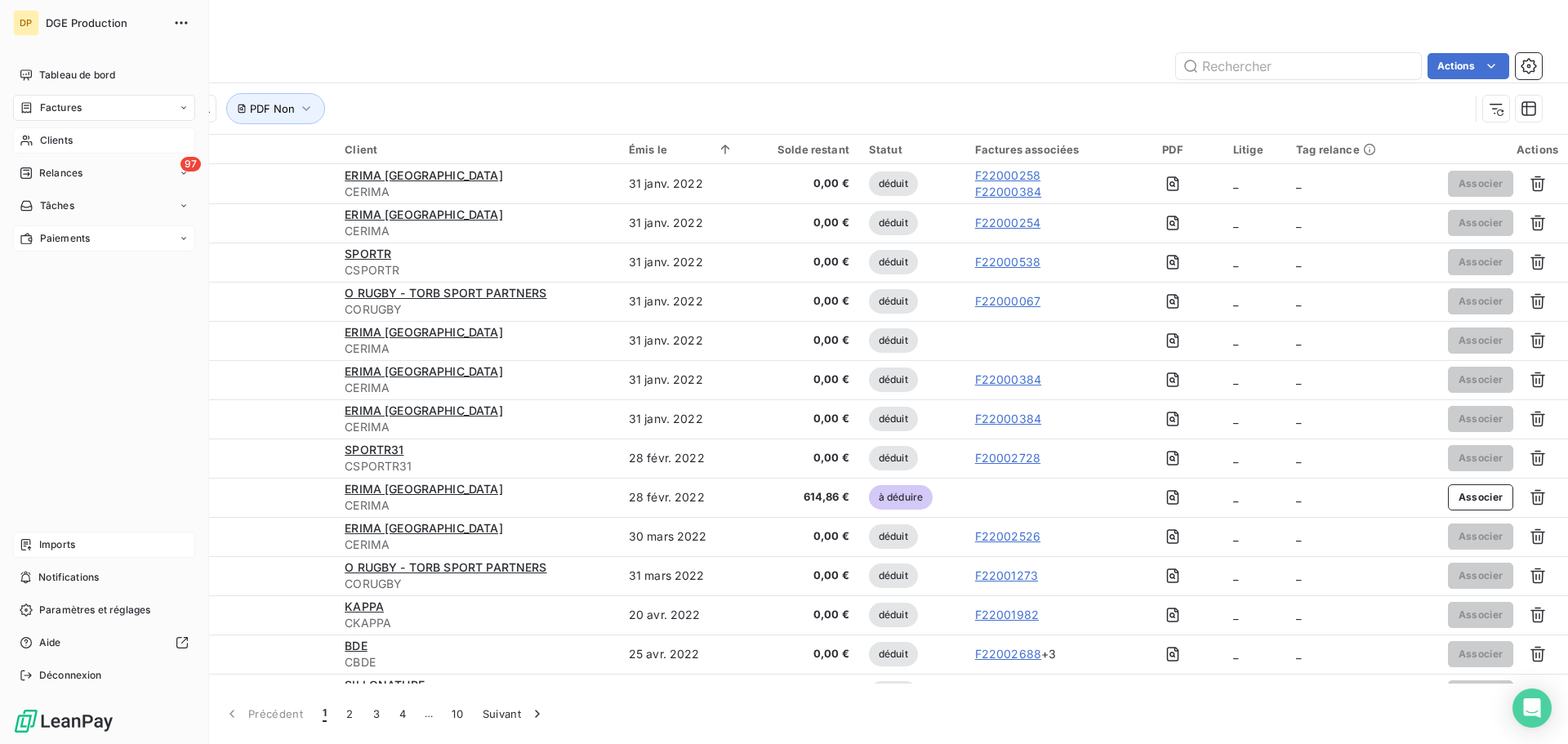
click at [37, 144] on div "Clients" at bounding box center [104, 140] width 182 height 26
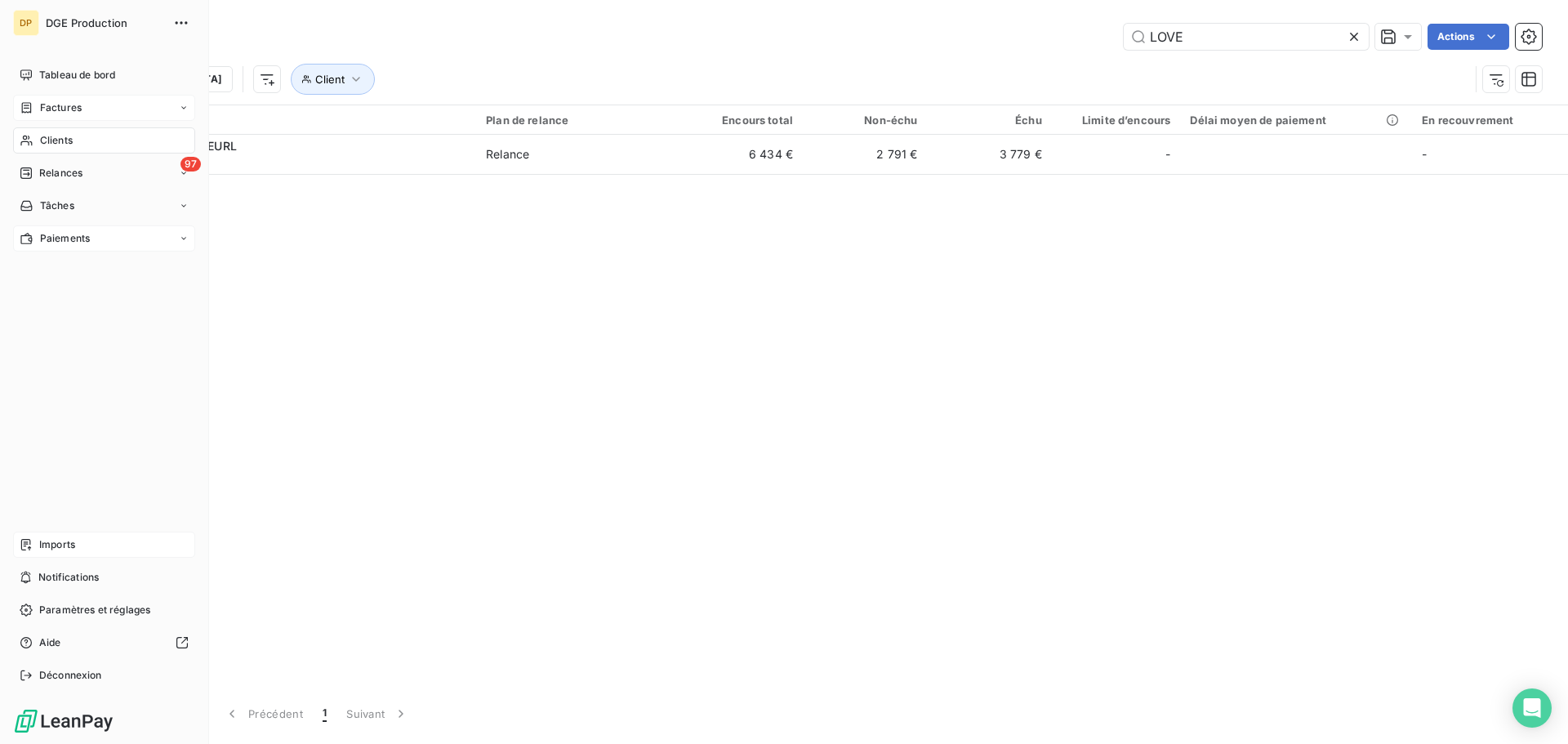
click at [47, 106] on span "Factures" at bounding box center [61, 108] width 42 height 15
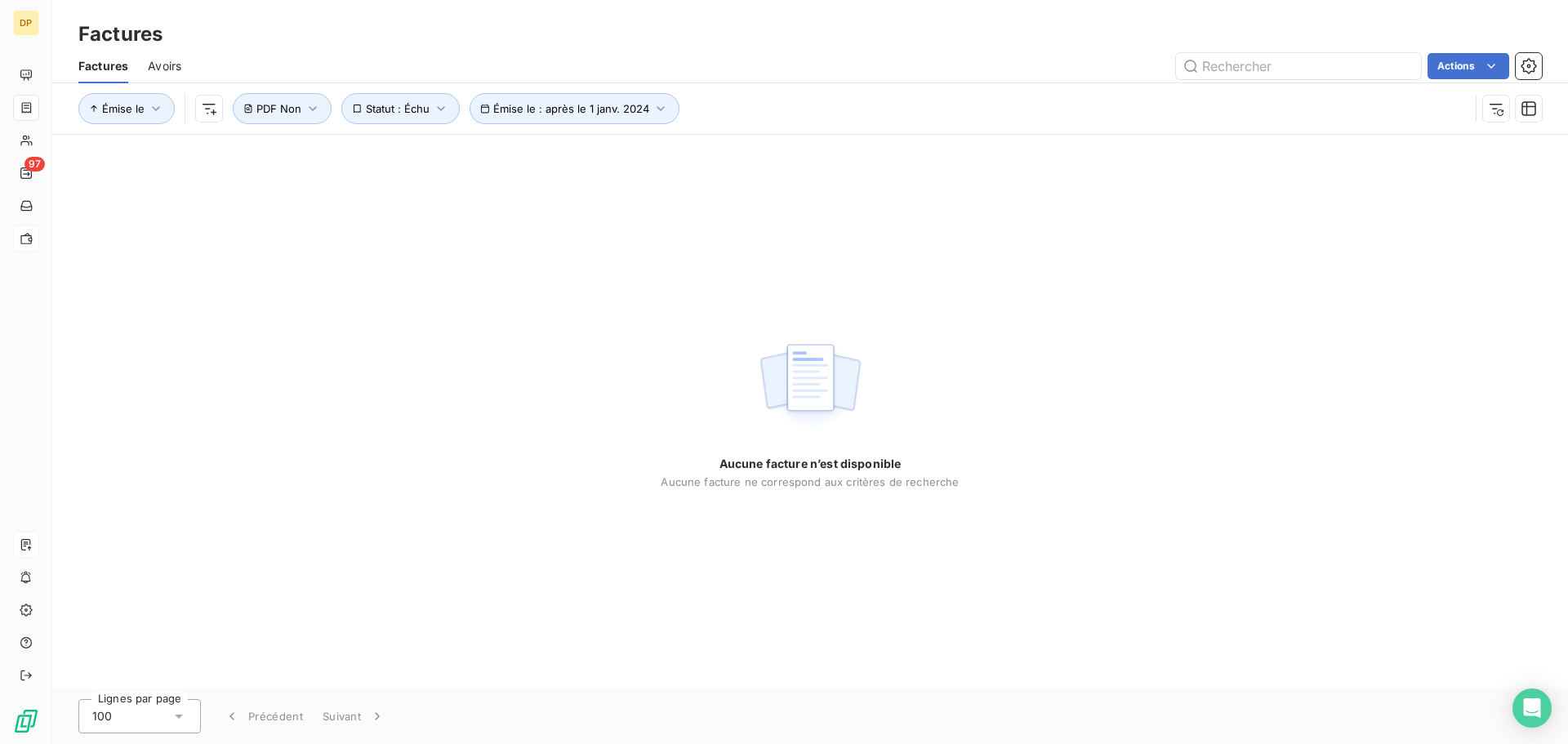
click at [654, 337] on div "Aucune facture n’est disponible Aucune facture ne correspond aux critères de re…" at bounding box center [810, 412] width 1516 height 554
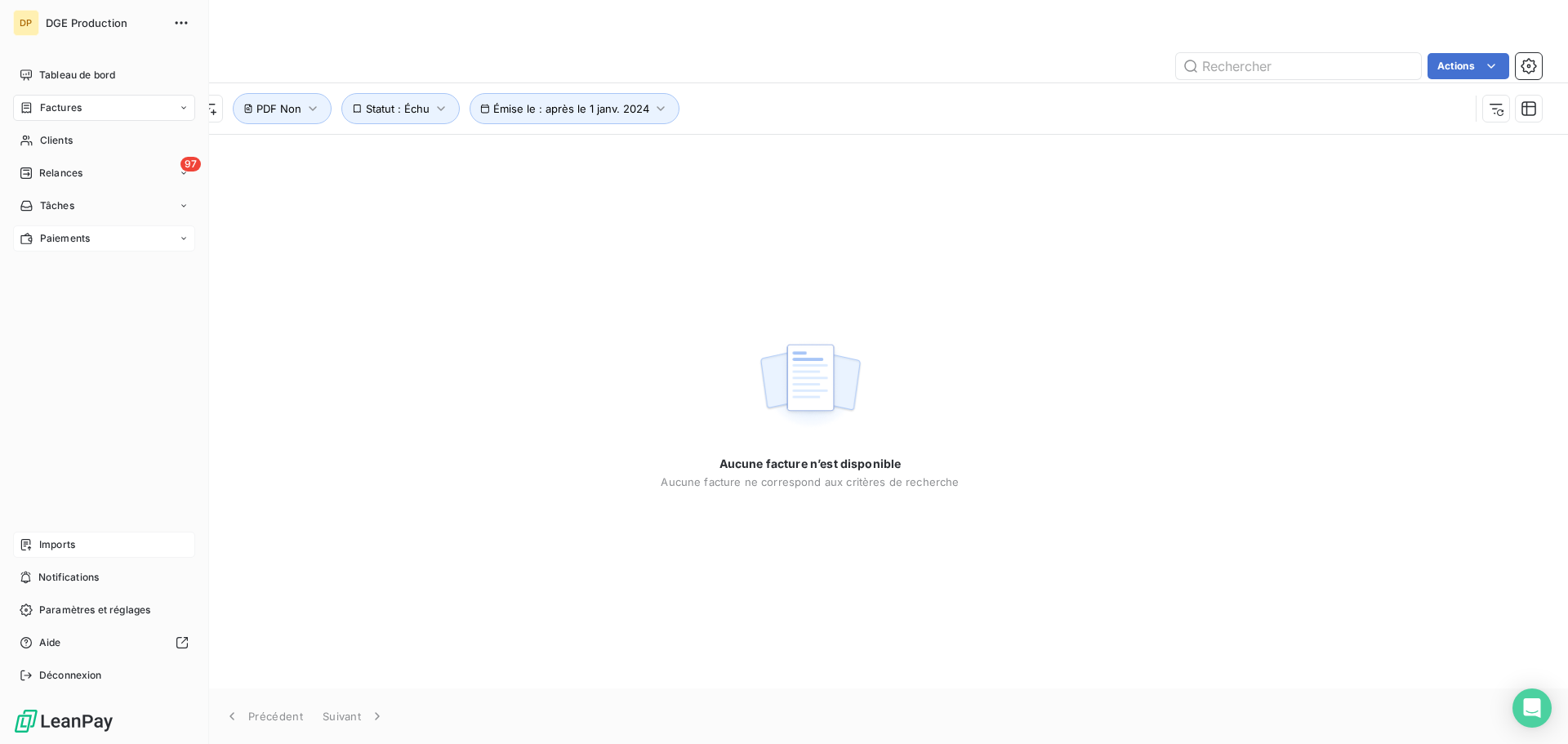
click at [34, 107] on div "Factures" at bounding box center [51, 108] width 62 height 15
click at [70, 79] on span "Tableau de bord" at bounding box center [77, 75] width 76 height 15
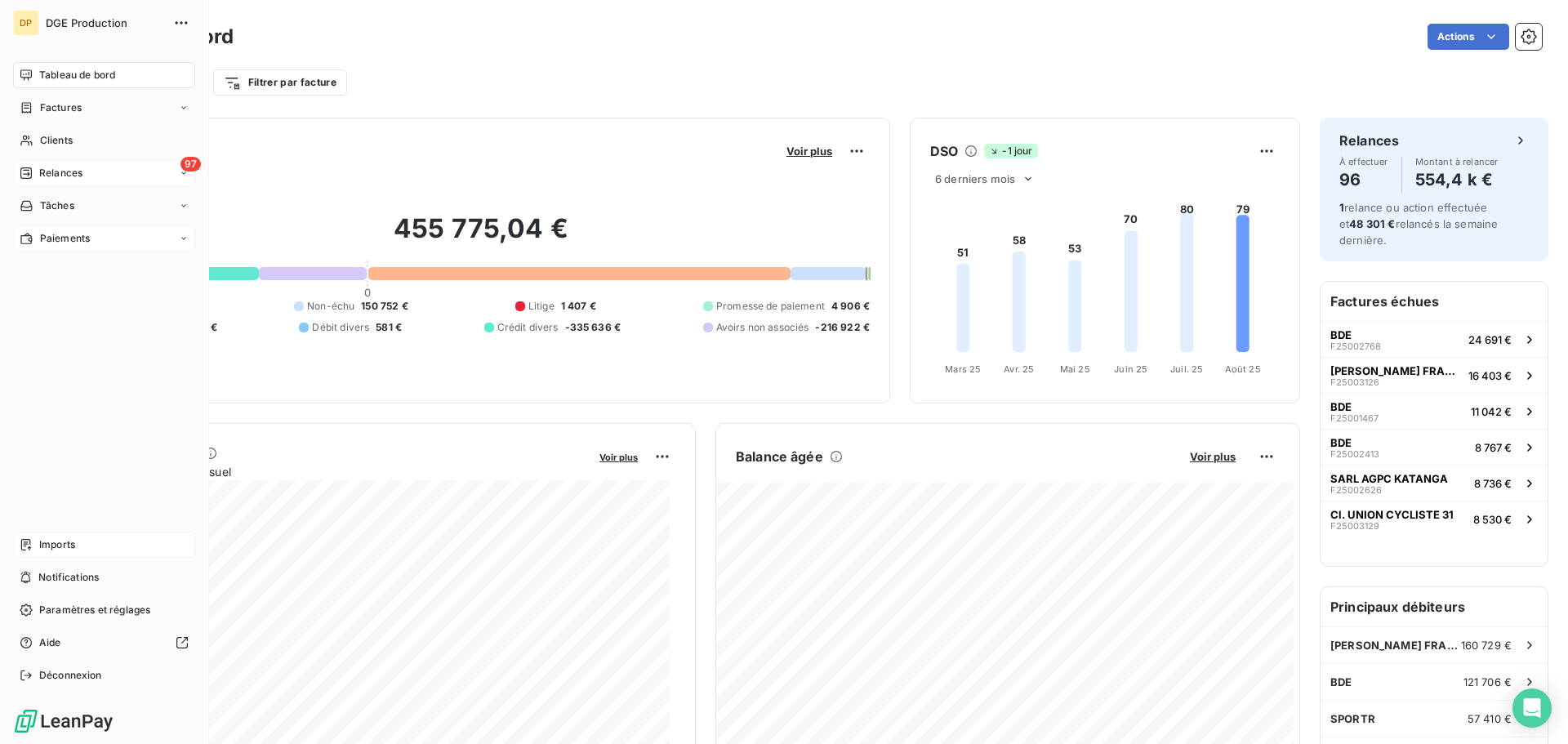
click at [65, 171] on span "Relances" at bounding box center [61, 173] width 43 height 15
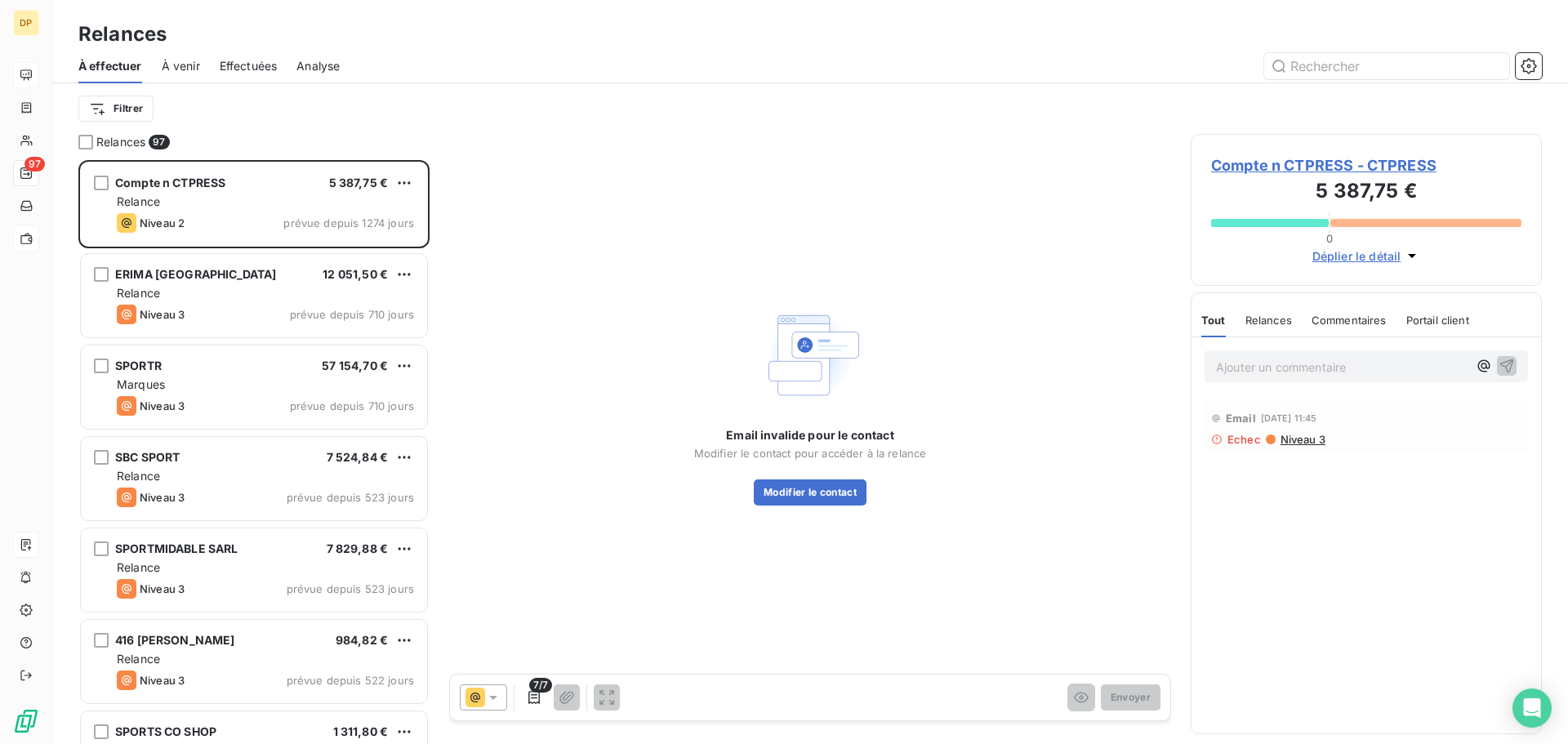
click at [199, 62] on span "À venir" at bounding box center [181, 67] width 38 height 17
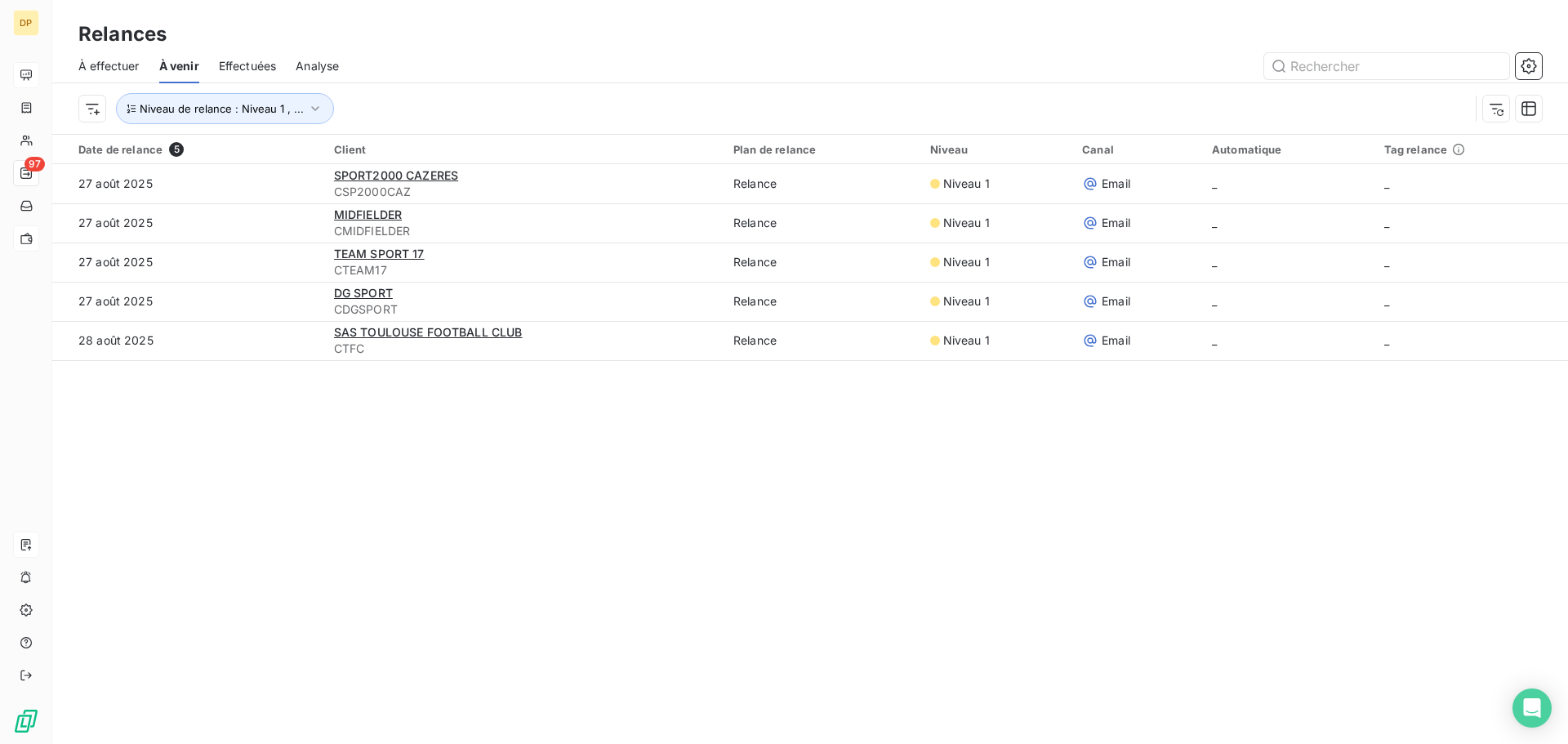
click at [110, 73] on span "À effectuer" at bounding box center [109, 67] width 62 height 17
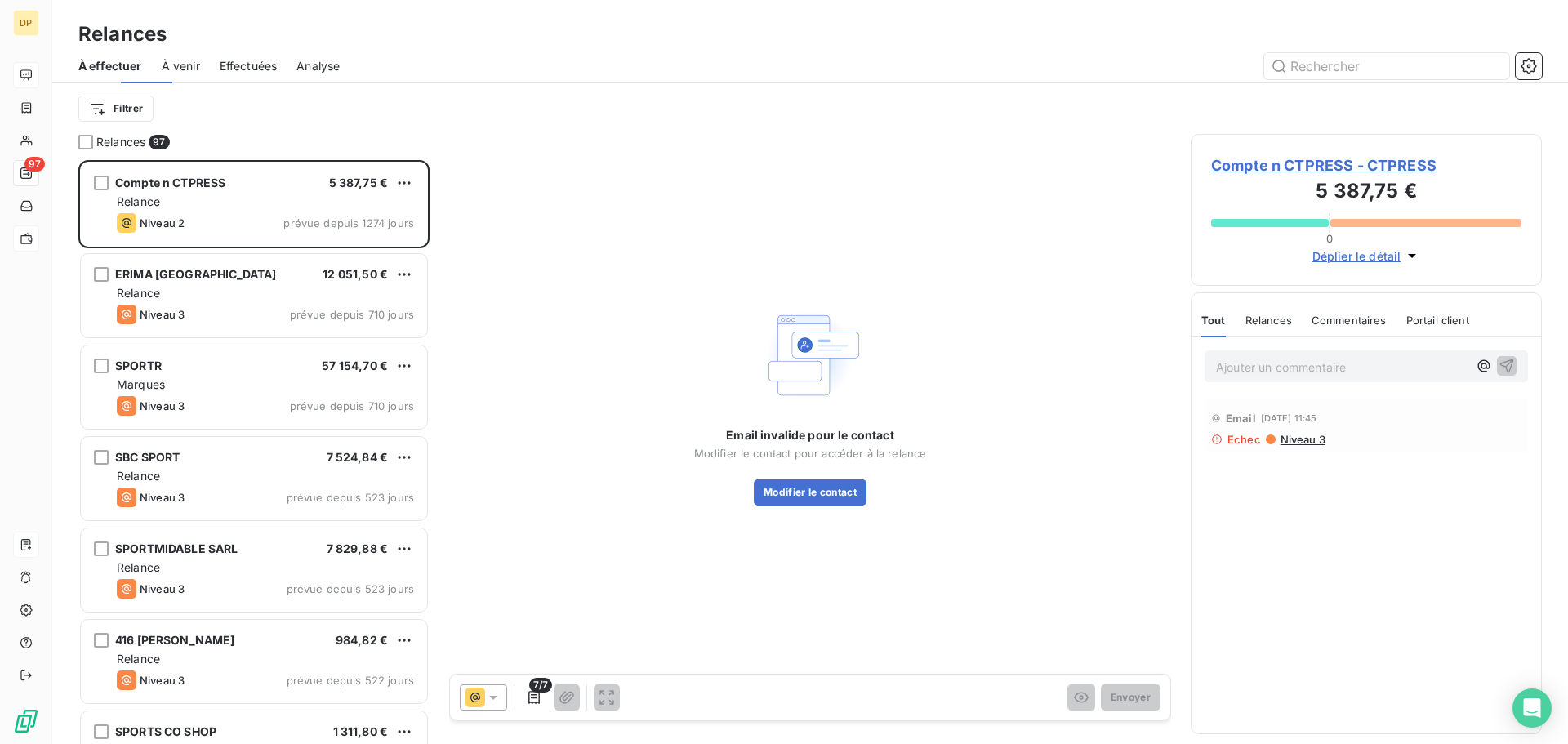
scroll to position [572, 339]
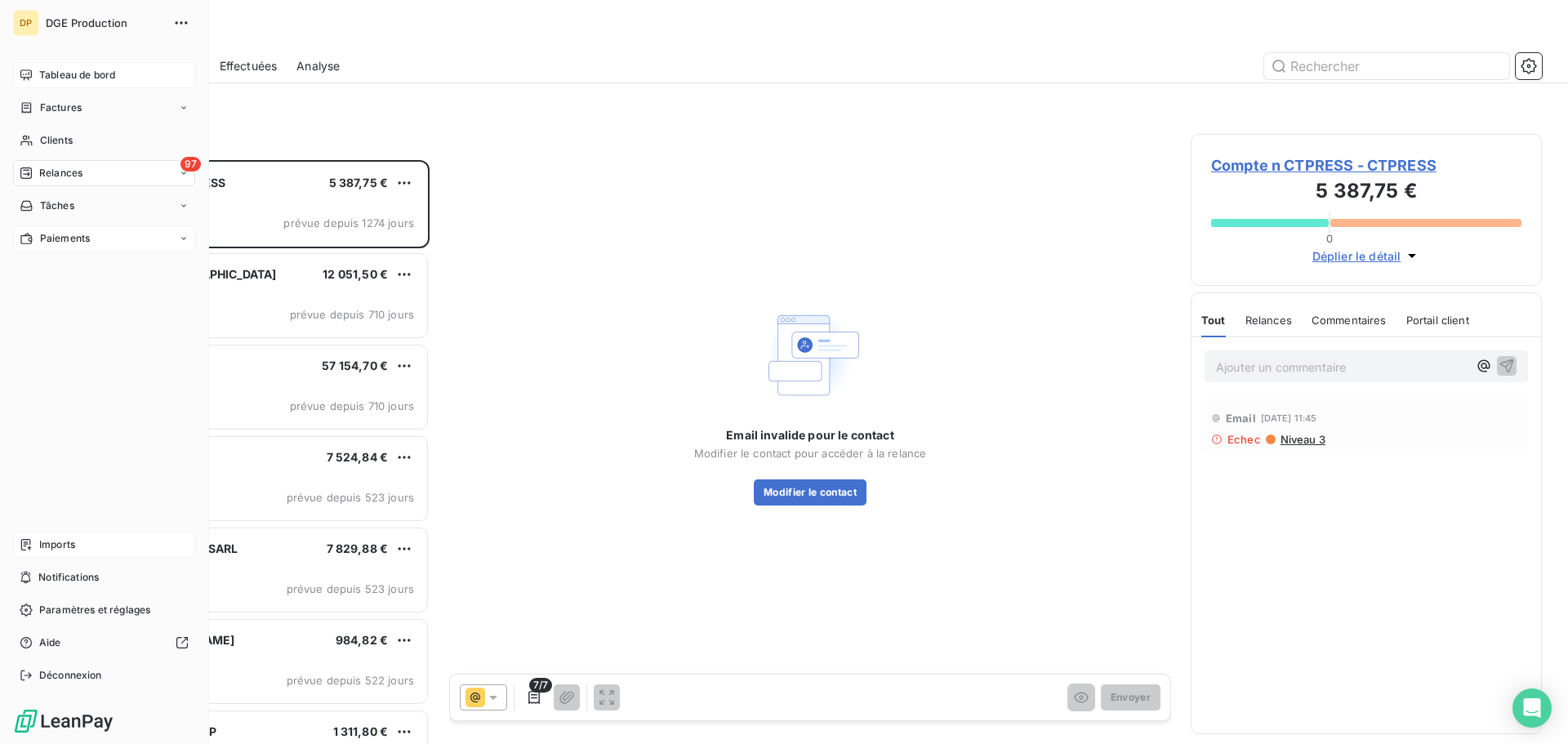
click at [52, 77] on span "Tableau de bord" at bounding box center [77, 75] width 76 height 15
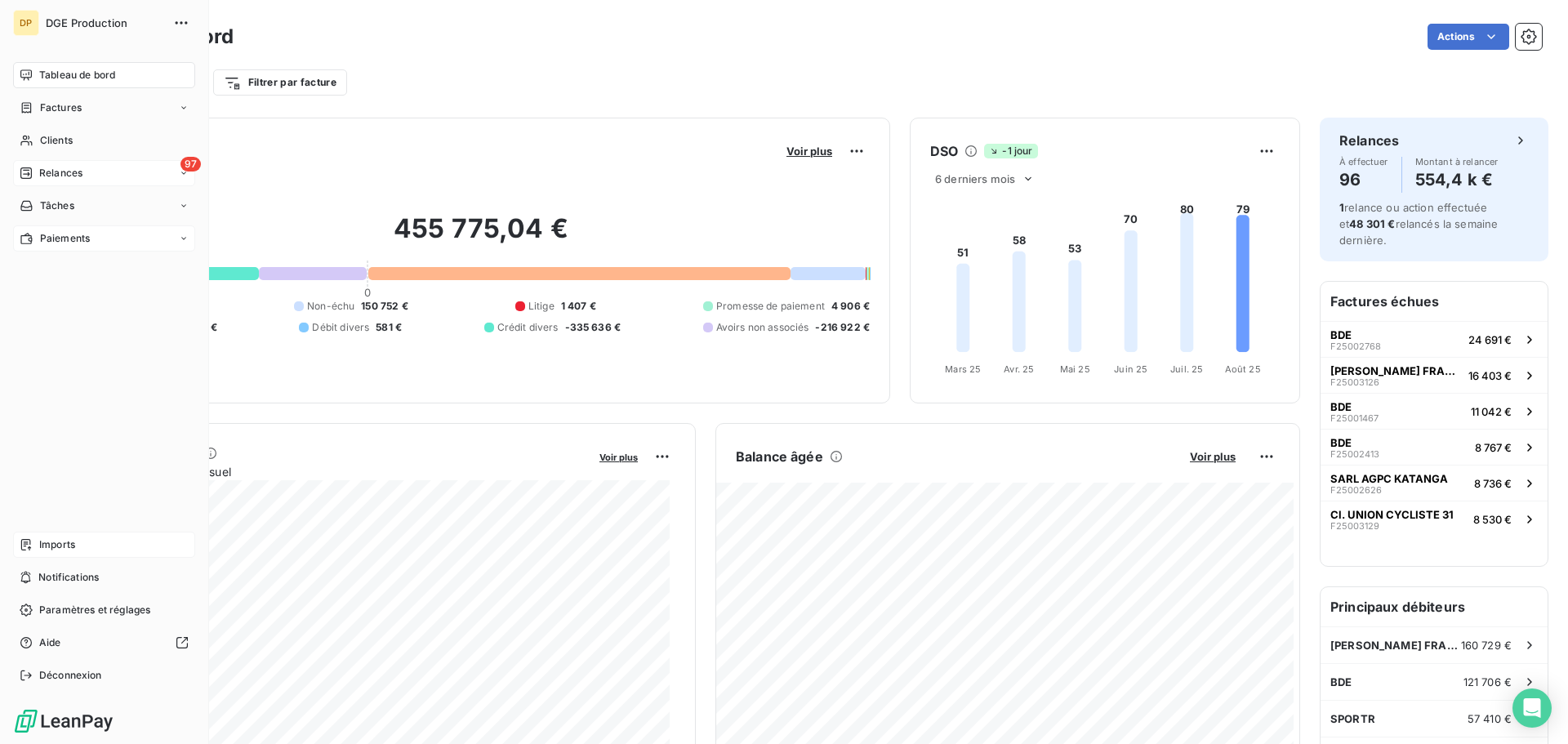
click at [65, 171] on span "Relances" at bounding box center [61, 173] width 43 height 15
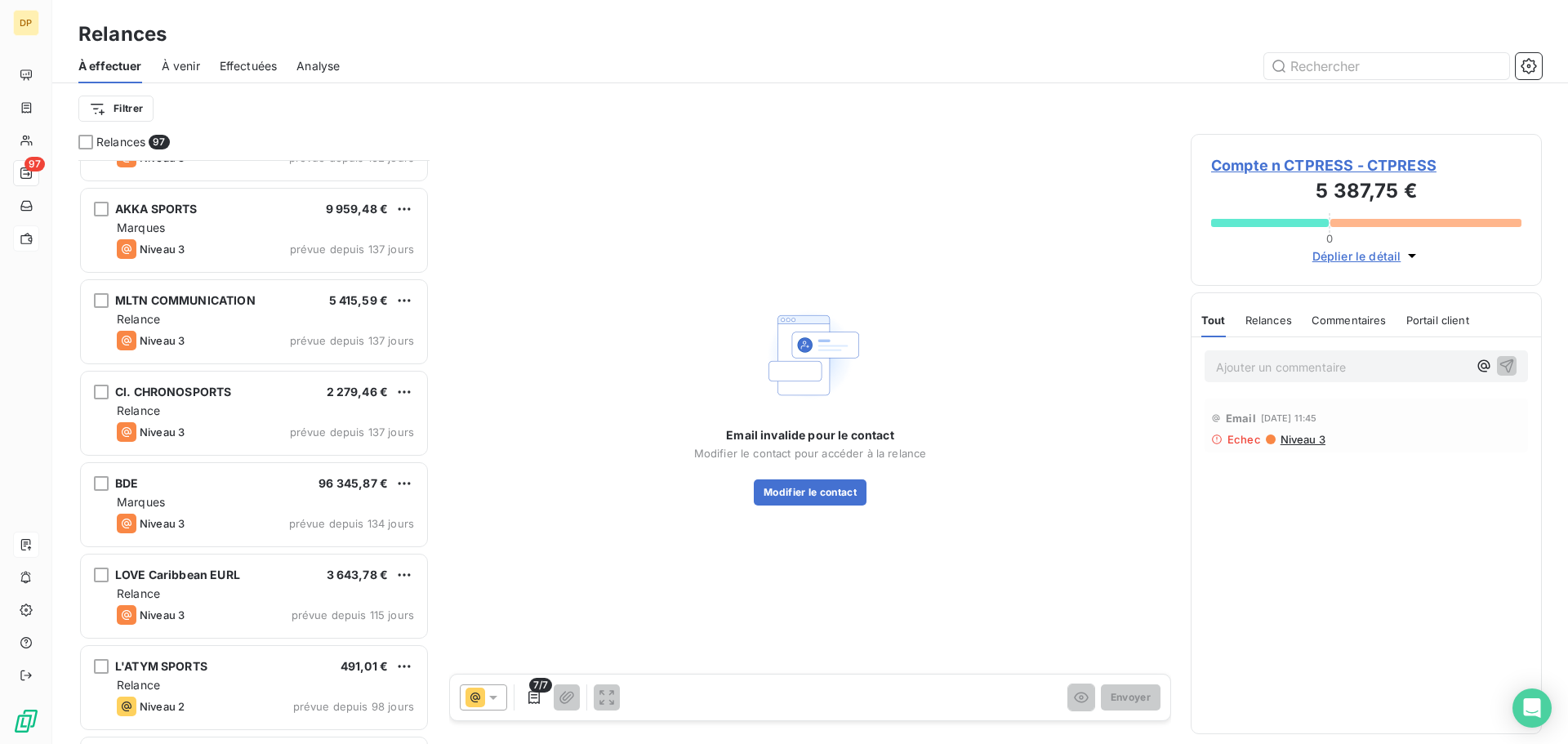
scroll to position [1635, 0]
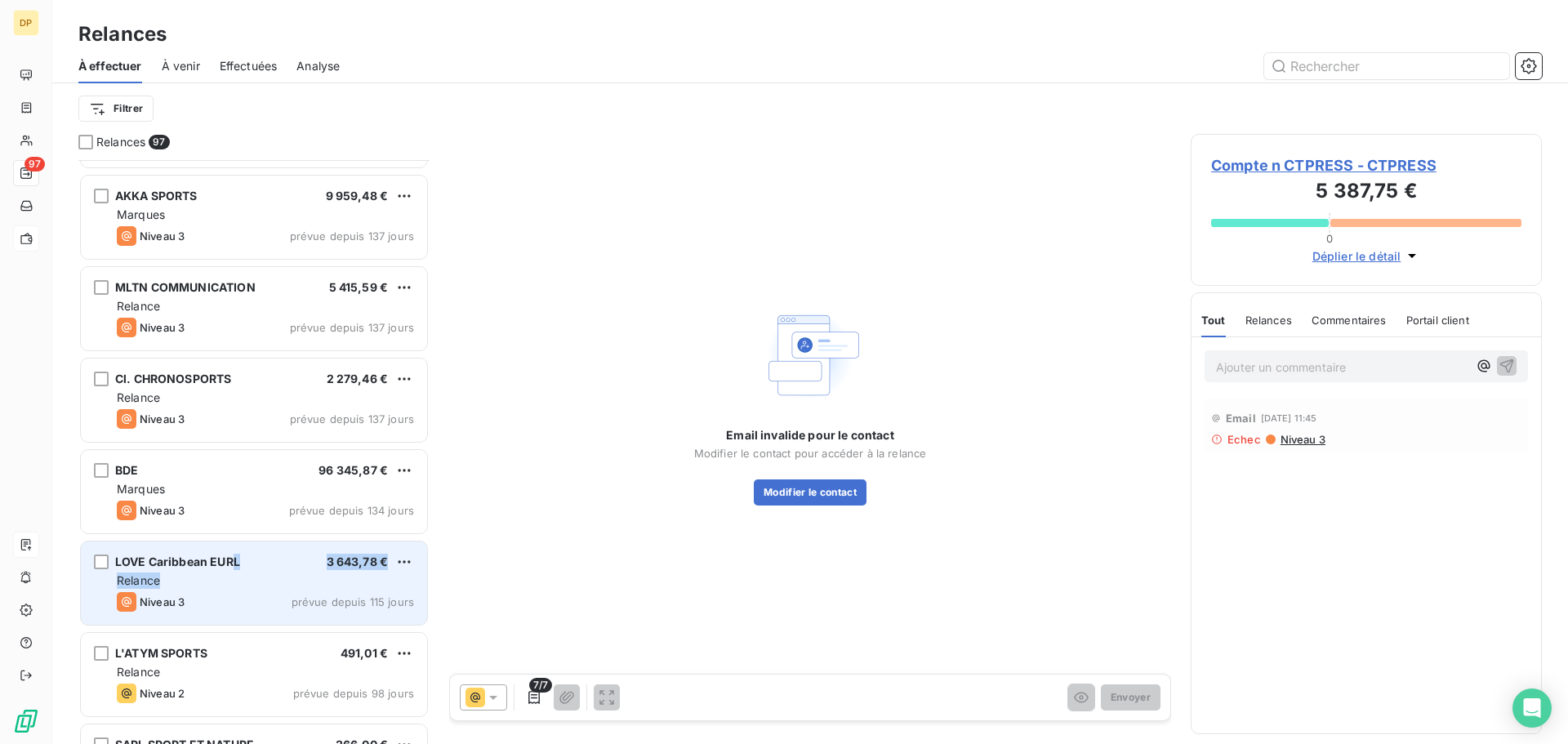
click at [236, 572] on div "LOVE Caribbean EURL 3 643,78 € Relance Niveau 3 prévue depuis 115 jours" at bounding box center [254, 583] width 346 height 83
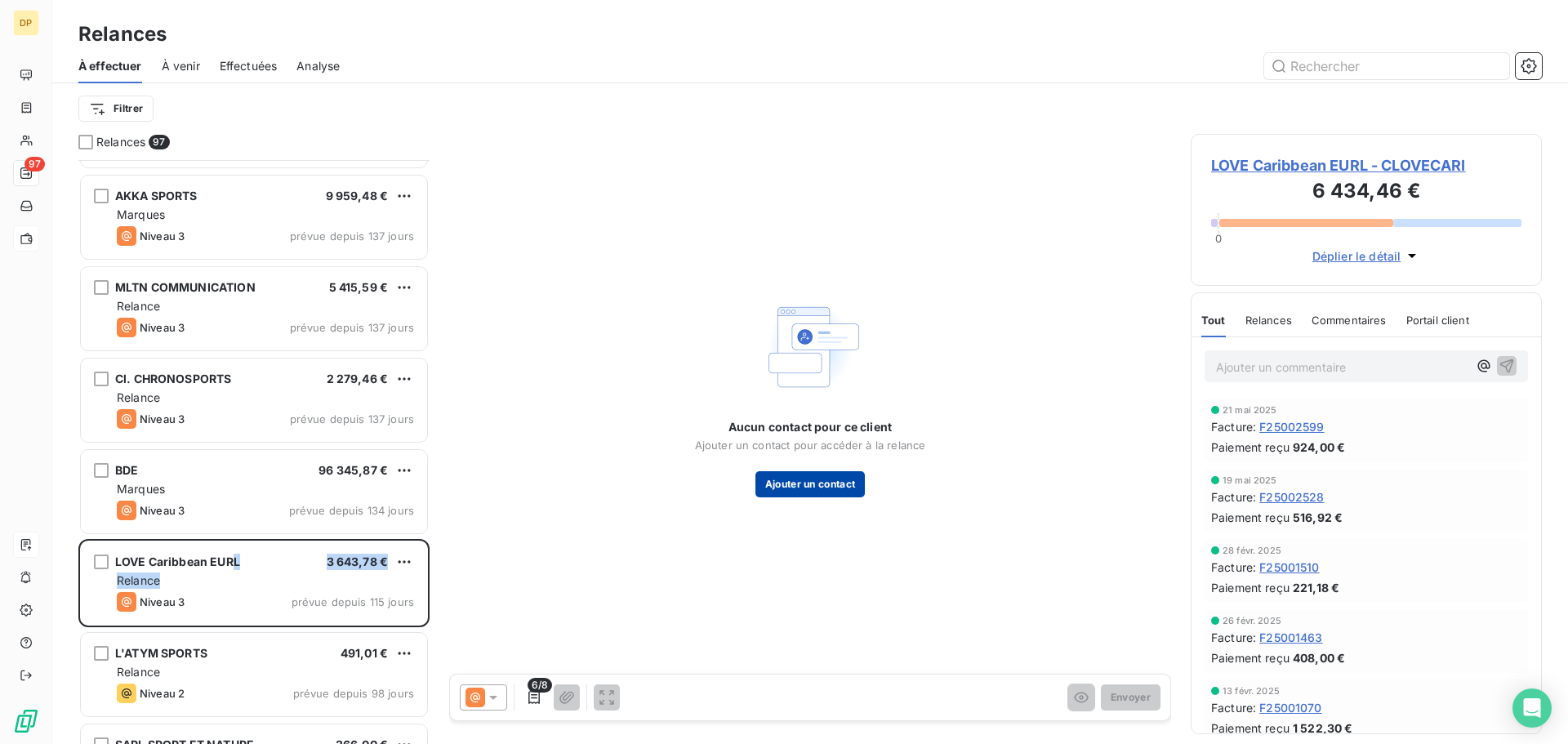
click at [814, 482] on button "Ajouter un contact" at bounding box center [810, 484] width 110 height 26
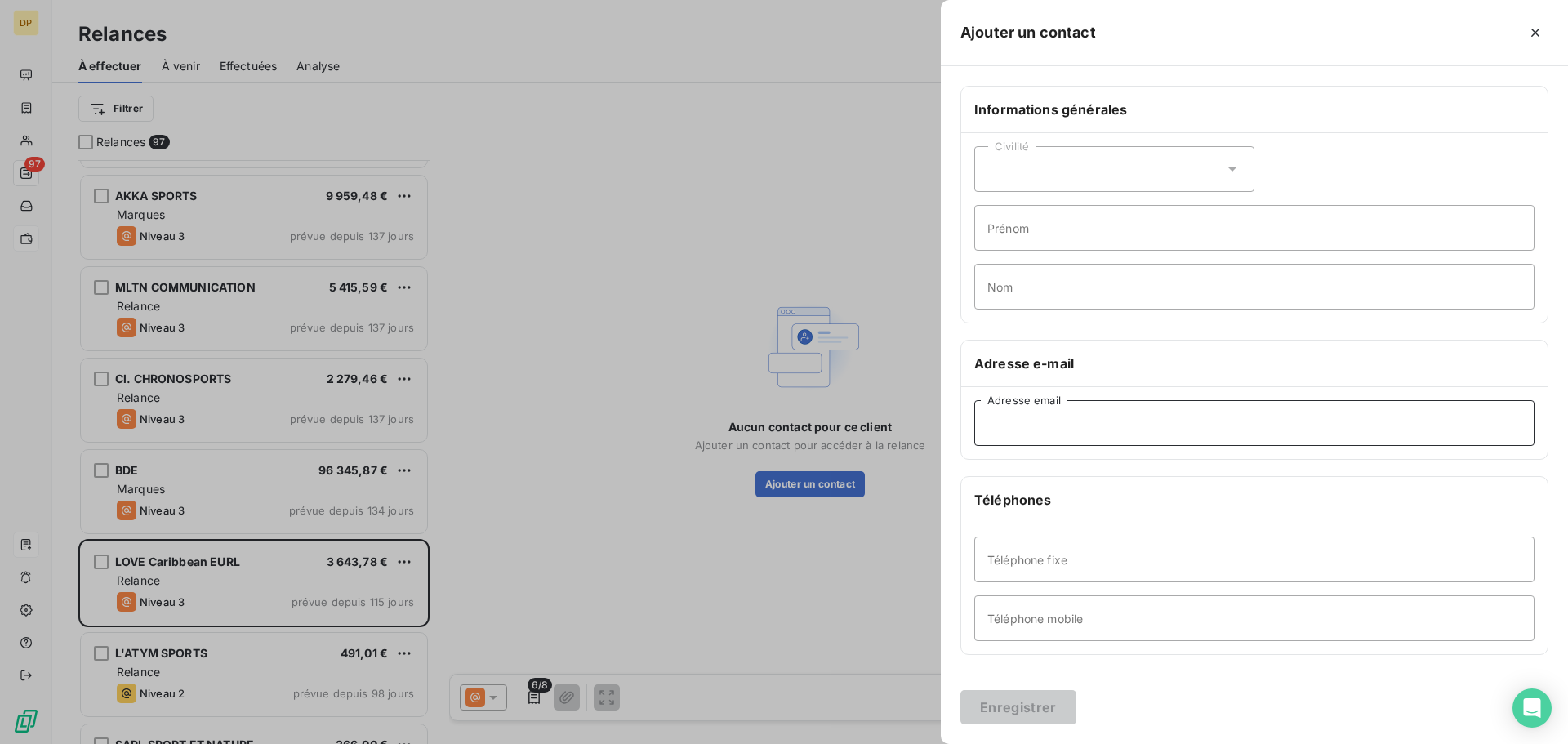
click at [1066, 423] on input "Adresse email" at bounding box center [1254, 423] width 560 height 46
paste input "[EMAIL_ADDRESS][DOMAIN_NAME]'"
drag, startPoint x: 988, startPoint y: 422, endPoint x: 996, endPoint y: 432, distance: 12.8
click at [988, 423] on input "[EMAIL_ADDRESS][DOMAIN_NAME]" at bounding box center [1254, 423] width 560 height 46
type input "[EMAIL_ADDRESS][DOMAIN_NAME]"
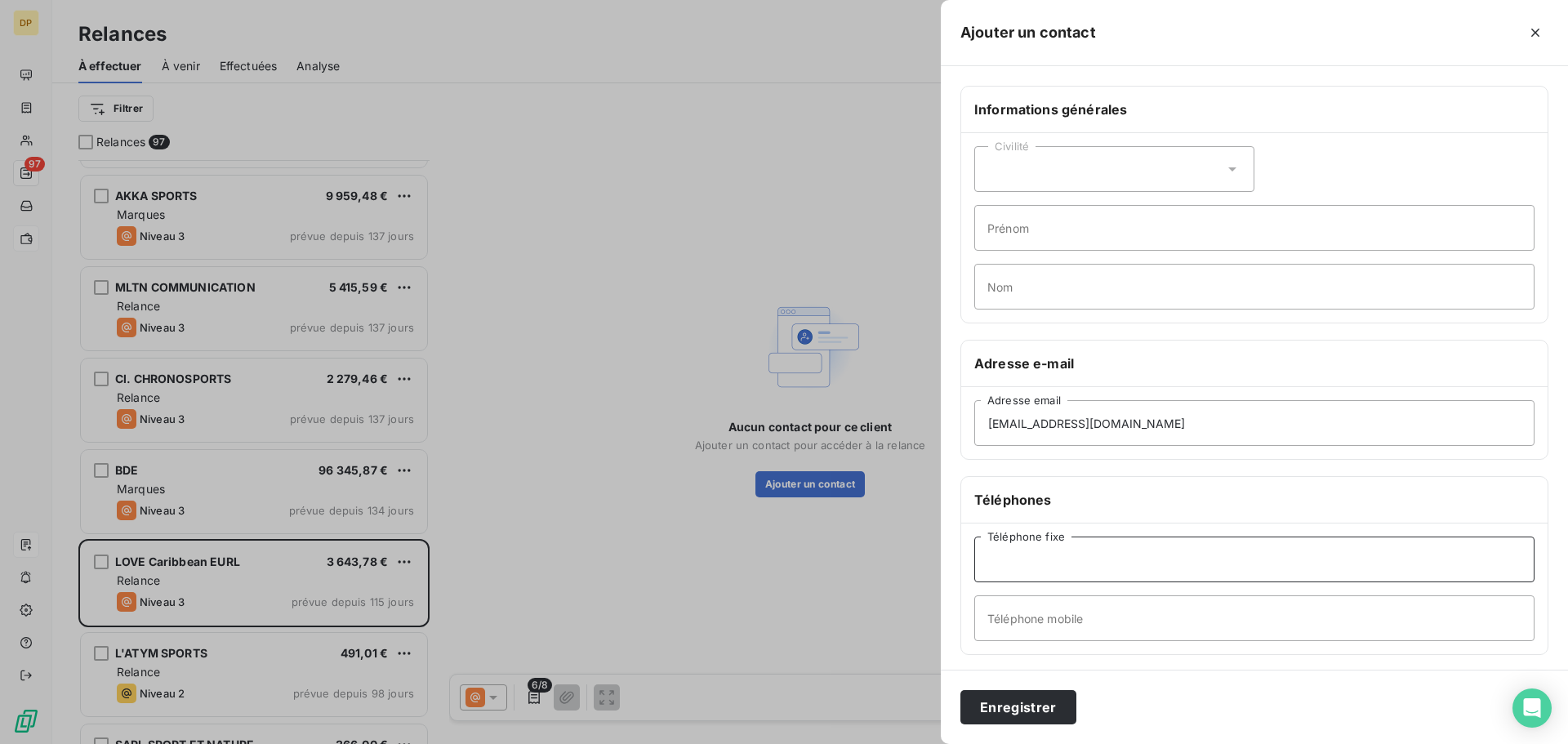
click at [1093, 547] on input "Téléphone fixe" at bounding box center [1254, 559] width 560 height 46
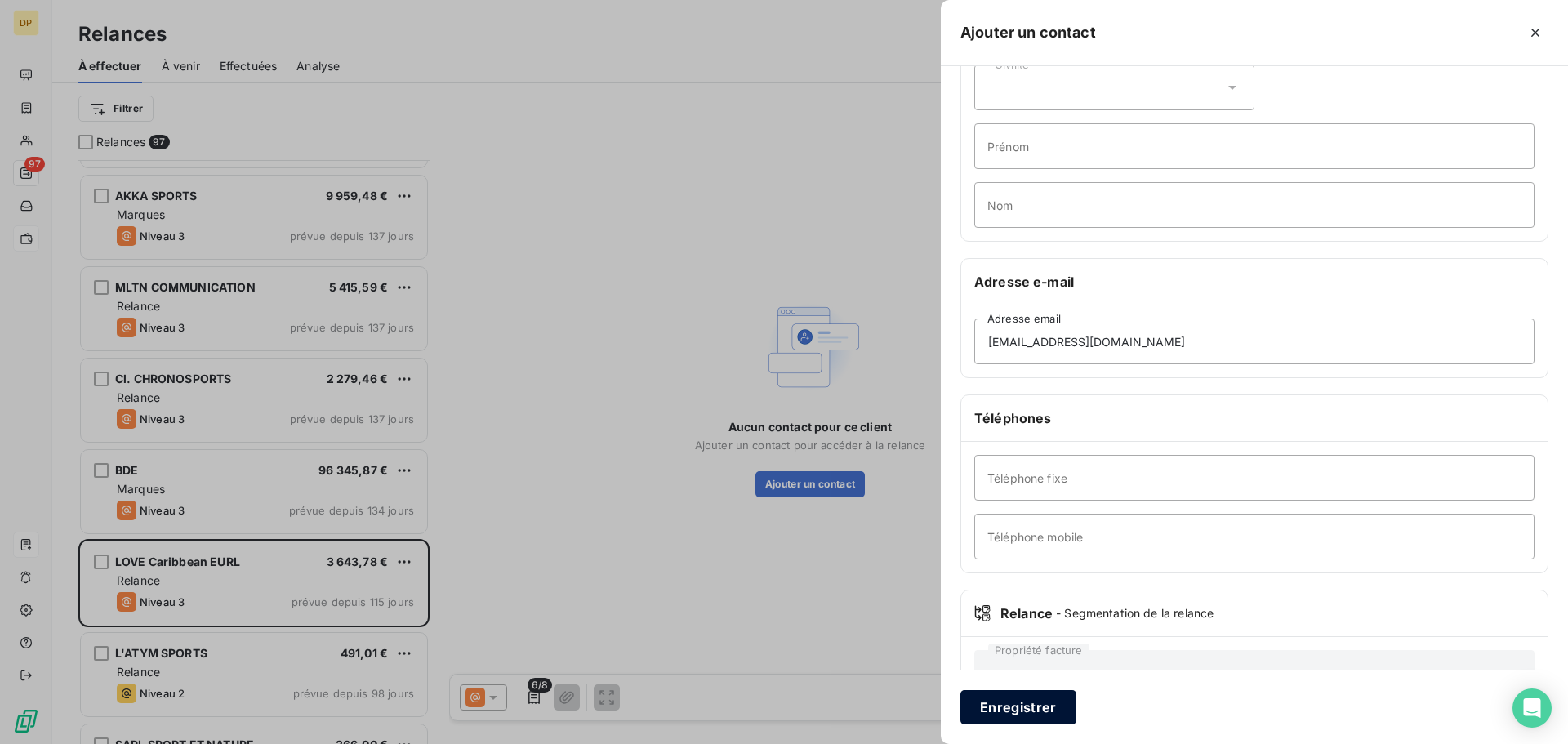
click at [1054, 707] on button "Enregistrer" at bounding box center [1018, 707] width 116 height 34
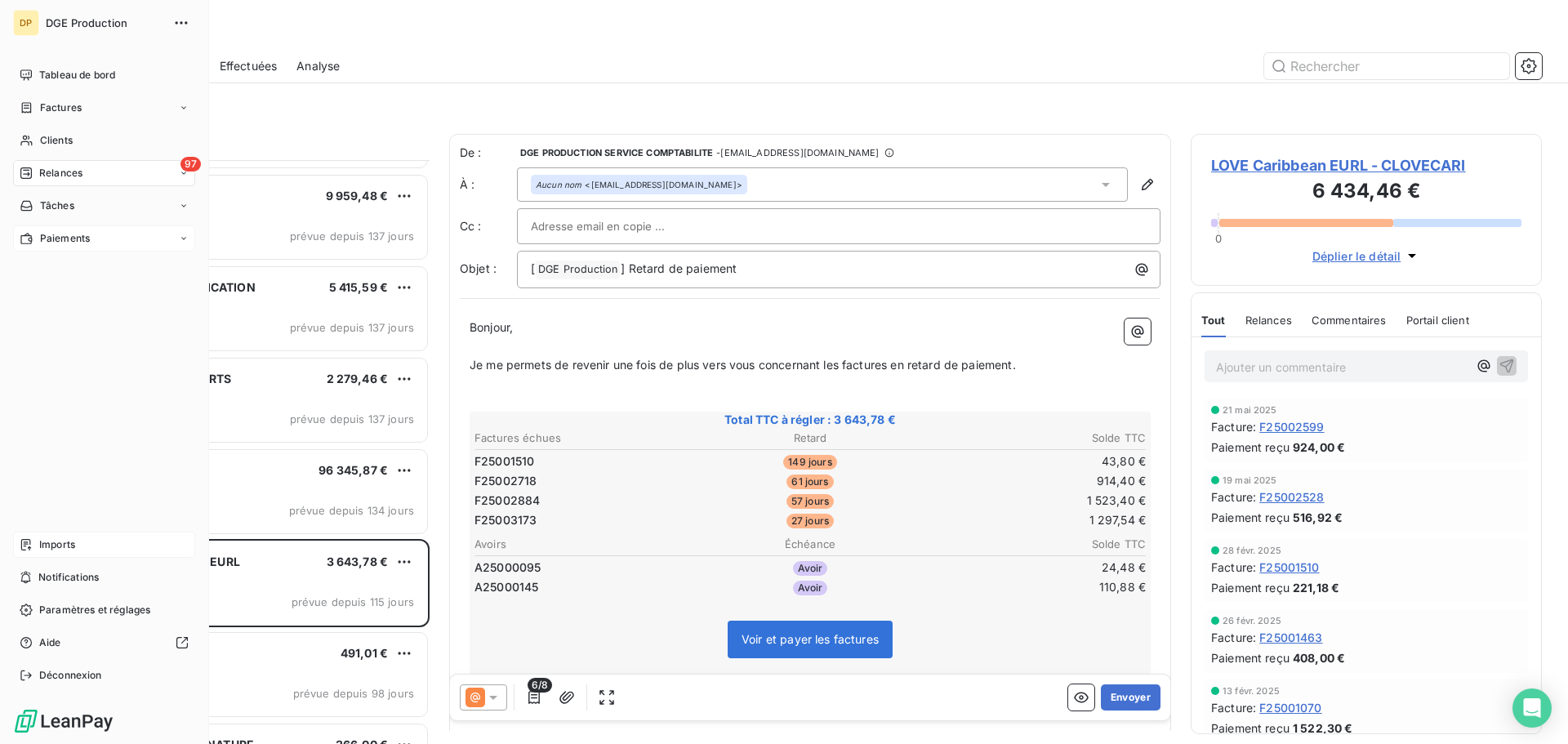
click at [66, 232] on span "Paiements" at bounding box center [65, 239] width 50 height 15
